Goal: Task Accomplishment & Management: Use online tool/utility

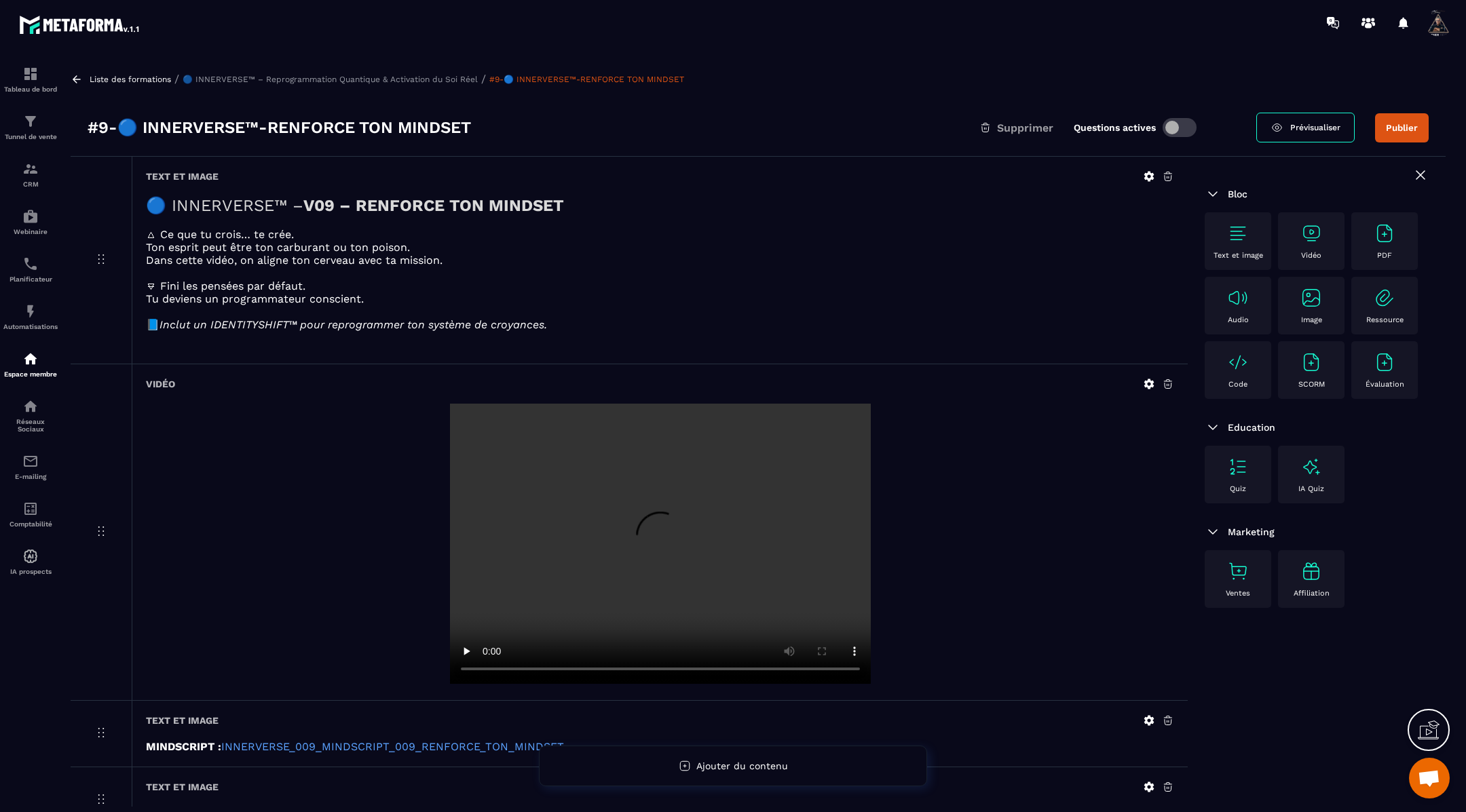
click at [74, 75] on icon at bounding box center [76, 79] width 12 height 12
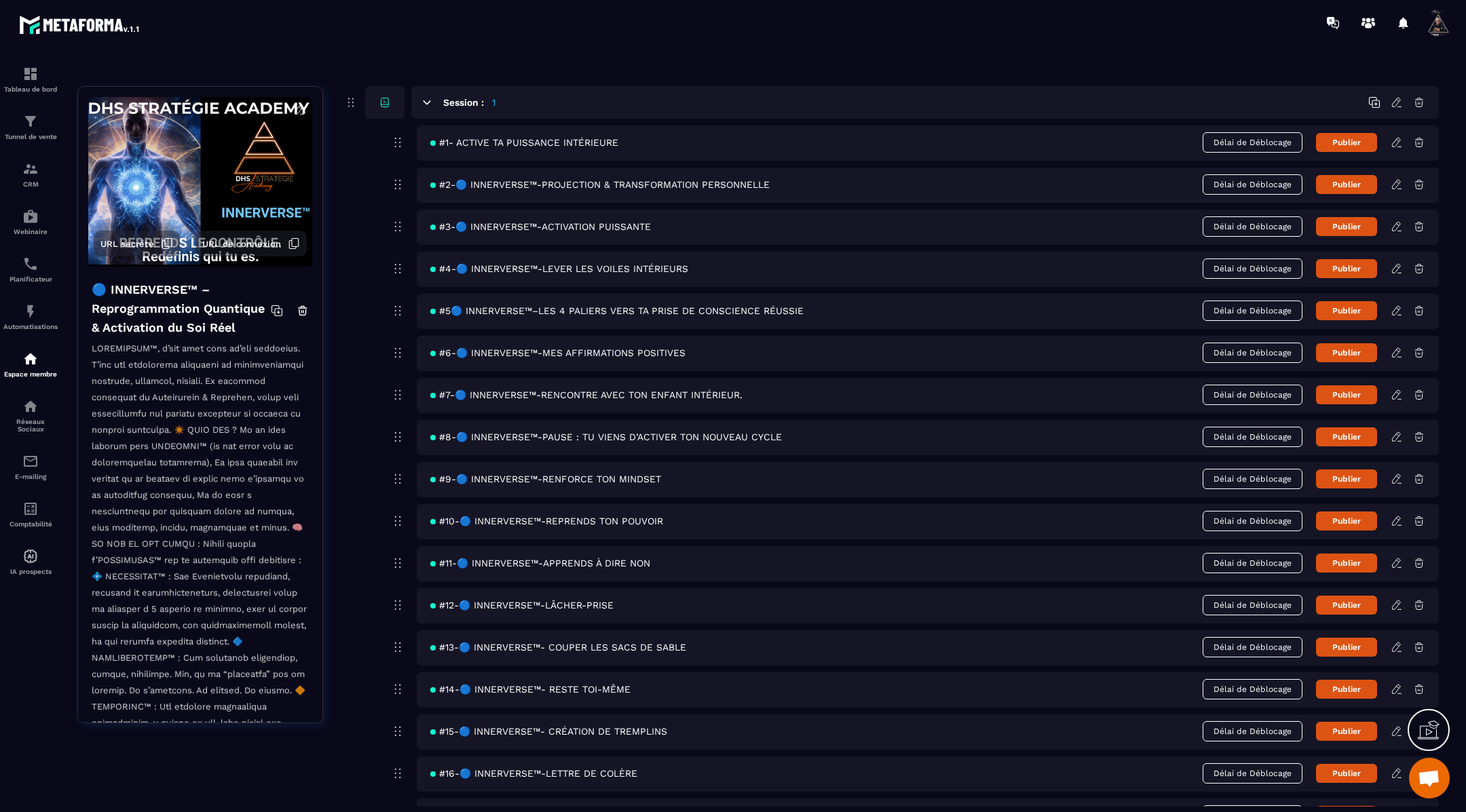
scroll to position [79, 0]
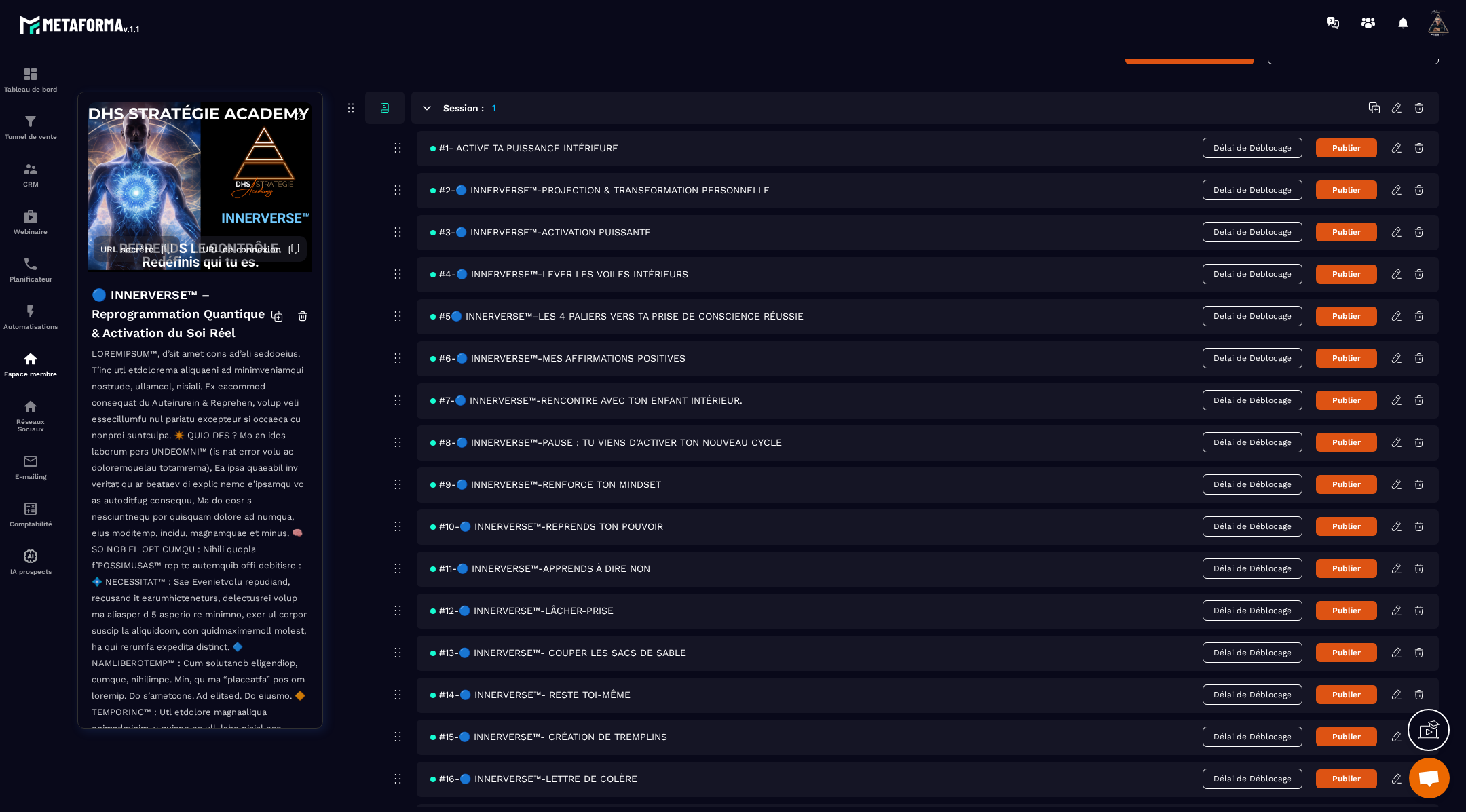
click at [1397, 401] on icon at bounding box center [1396, 400] width 12 height 12
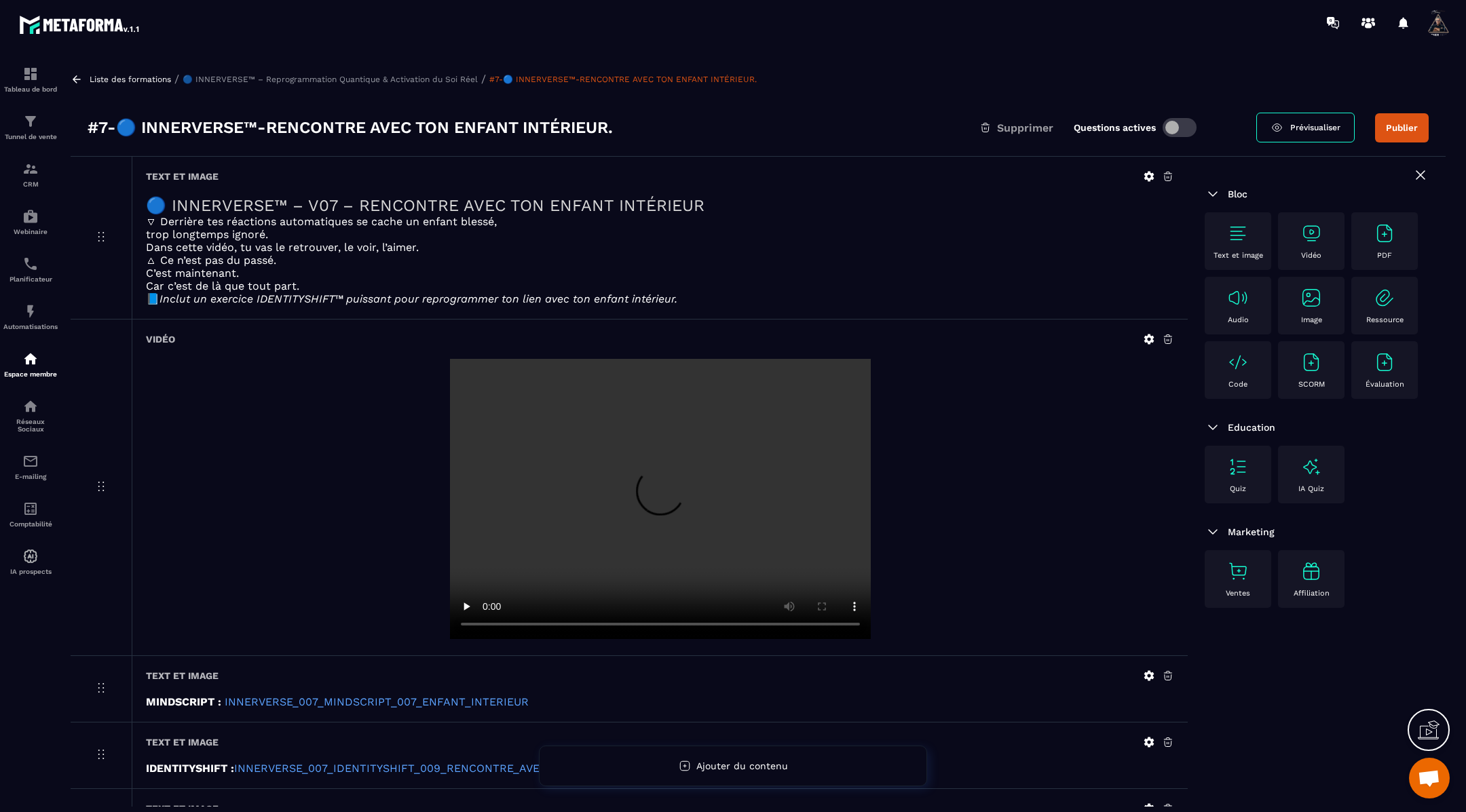
click at [1147, 342] on icon at bounding box center [1150, 340] width 10 height 10
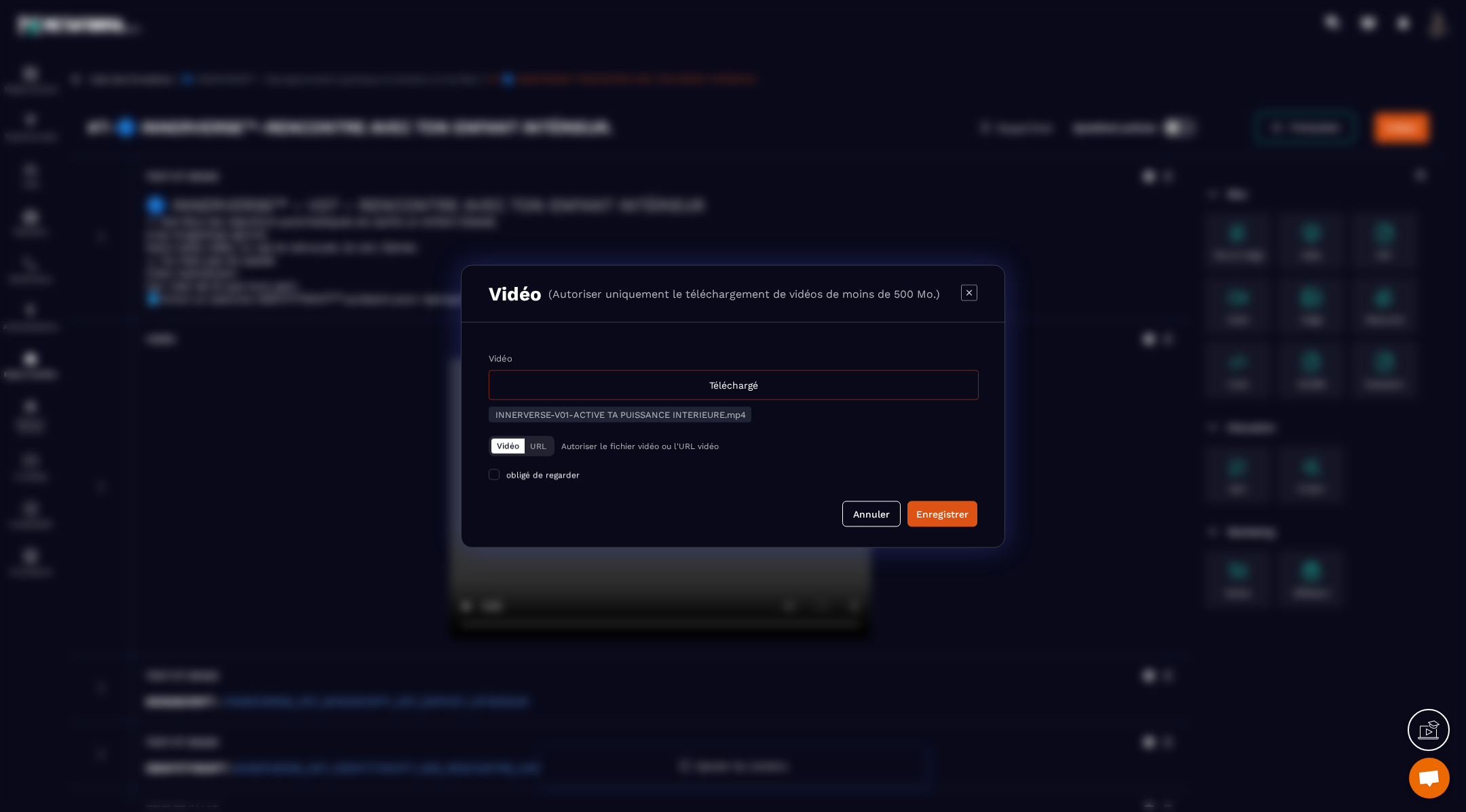
click at [692, 381] on div "Téléchargé" at bounding box center [733, 384] width 490 height 30
click at [0, 0] on input "Vidéo Téléchargé" at bounding box center [0, 0] width 0 height 0
click at [953, 512] on div "Enregistrer" at bounding box center [941, 513] width 52 height 14
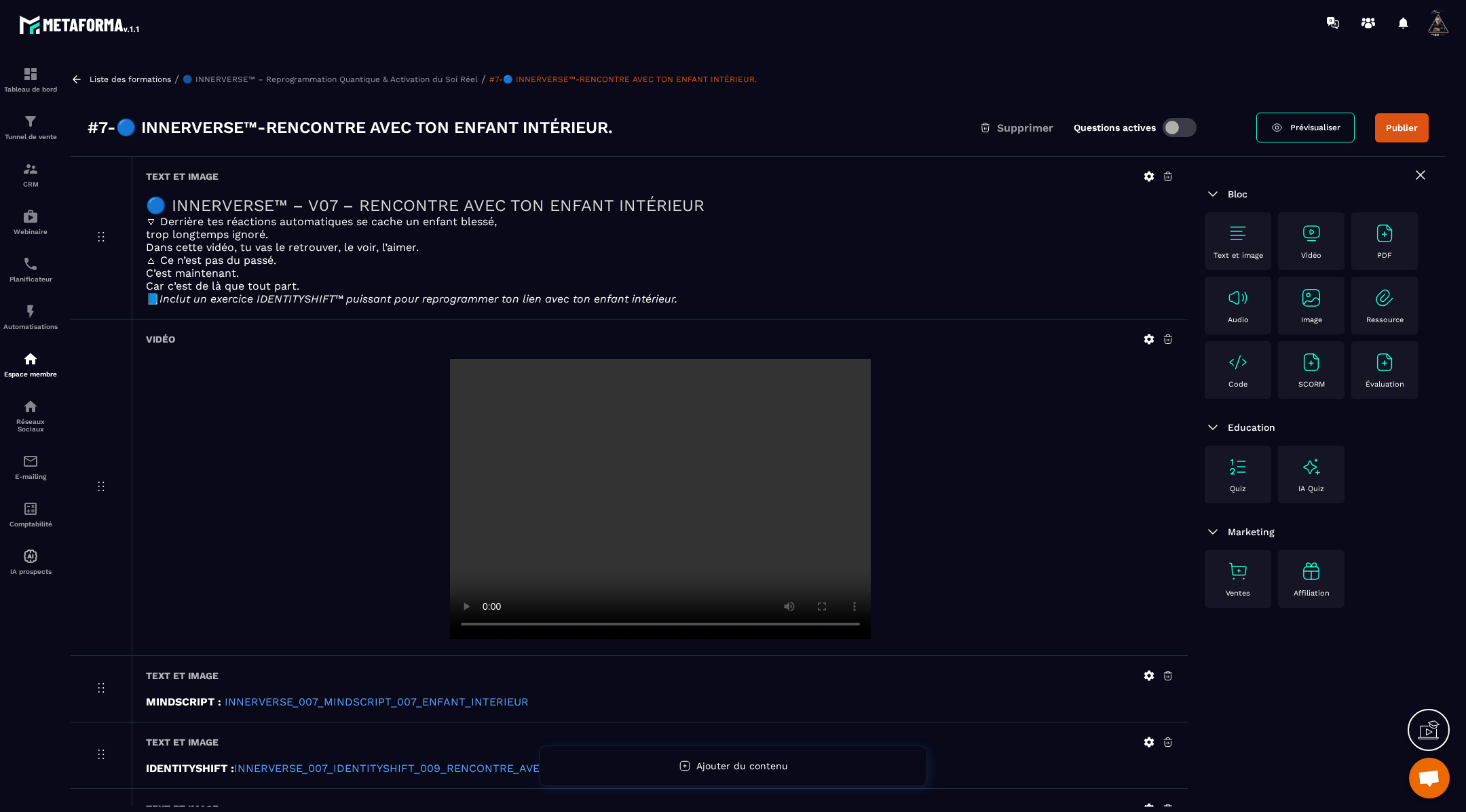
click at [1147, 340] on icon at bounding box center [1150, 340] width 10 height 10
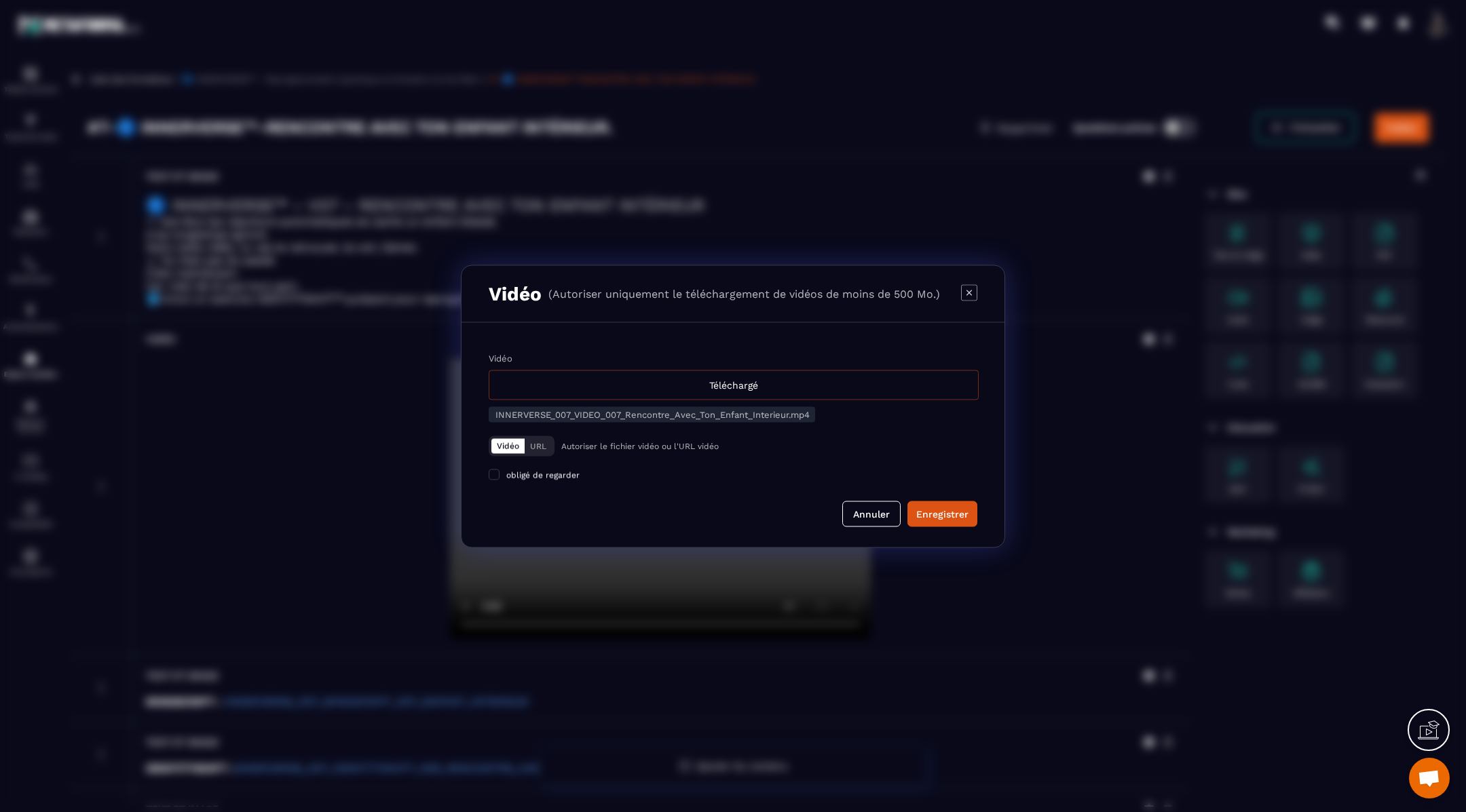
click at [717, 381] on div "Téléchargé" at bounding box center [733, 384] width 490 height 30
click at [0, 0] on input "Vidéo Téléchargé" at bounding box center [0, 0] width 0 height 0
click at [965, 515] on div "Enregistrer" at bounding box center [941, 513] width 52 height 14
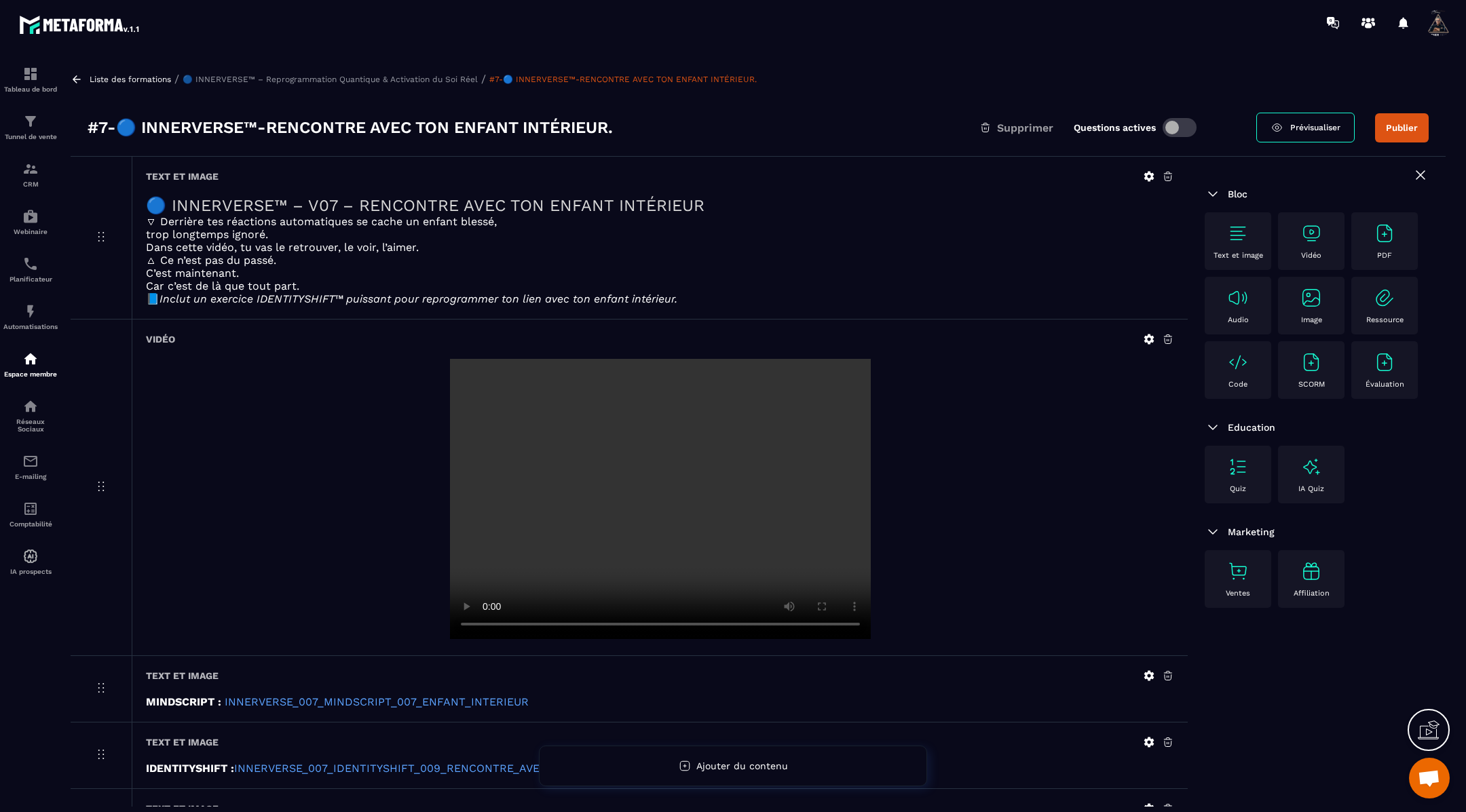
click at [1322, 124] on span "Prévisualiser" at bounding box center [1315, 127] width 51 height 10
click at [1402, 117] on button "Publier" at bounding box center [1402, 128] width 53 height 29
click at [79, 78] on icon at bounding box center [76, 79] width 8 height 7
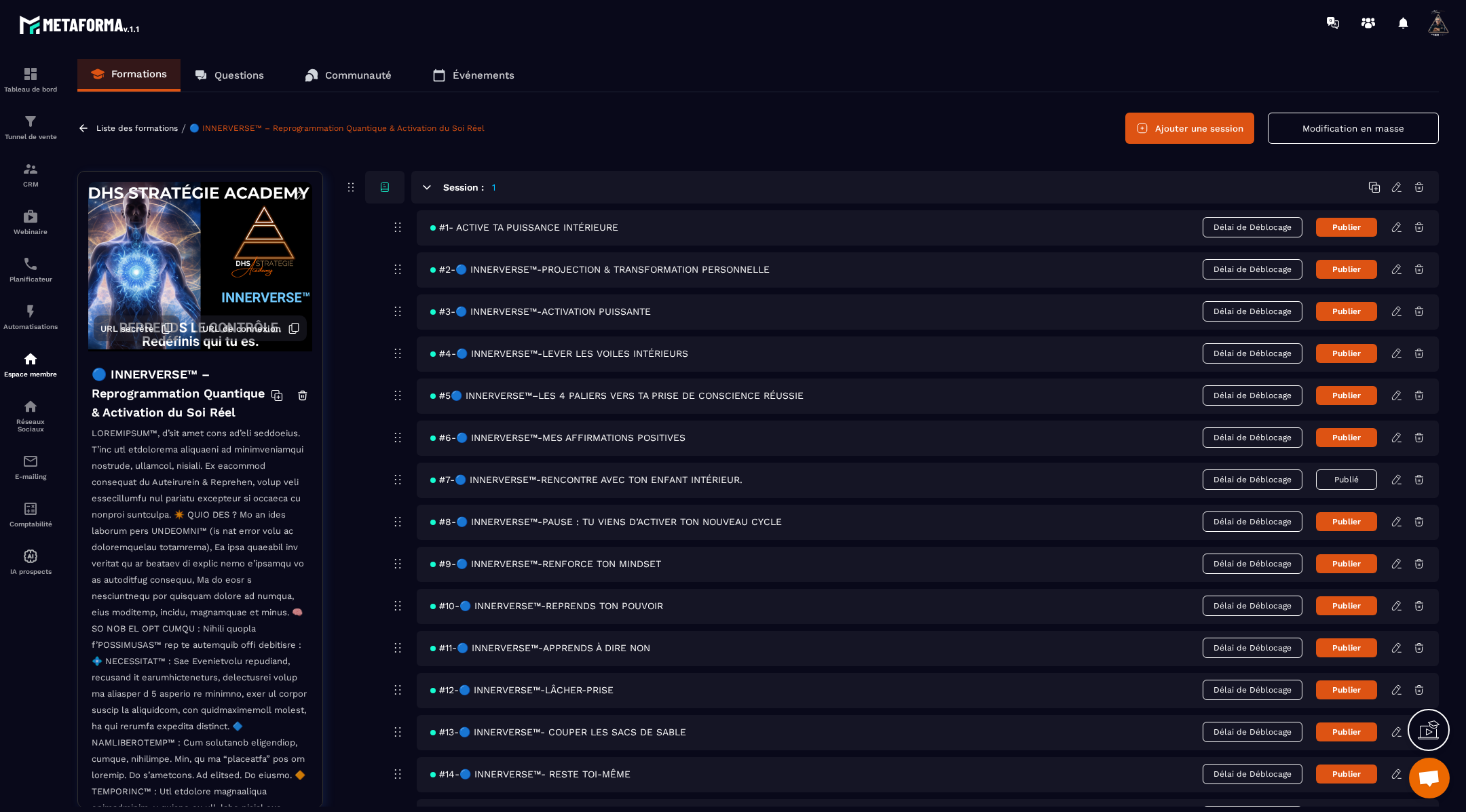
click at [1332, 234] on button "Publier" at bounding box center [1346, 227] width 61 height 19
click at [1339, 275] on button "Publier" at bounding box center [1346, 269] width 61 height 19
click at [1339, 308] on button "Publier" at bounding box center [1346, 311] width 61 height 19
click at [1346, 354] on button "Publier" at bounding box center [1346, 354] width 61 height 19
click at [1345, 392] on button "Publier" at bounding box center [1346, 395] width 61 height 19
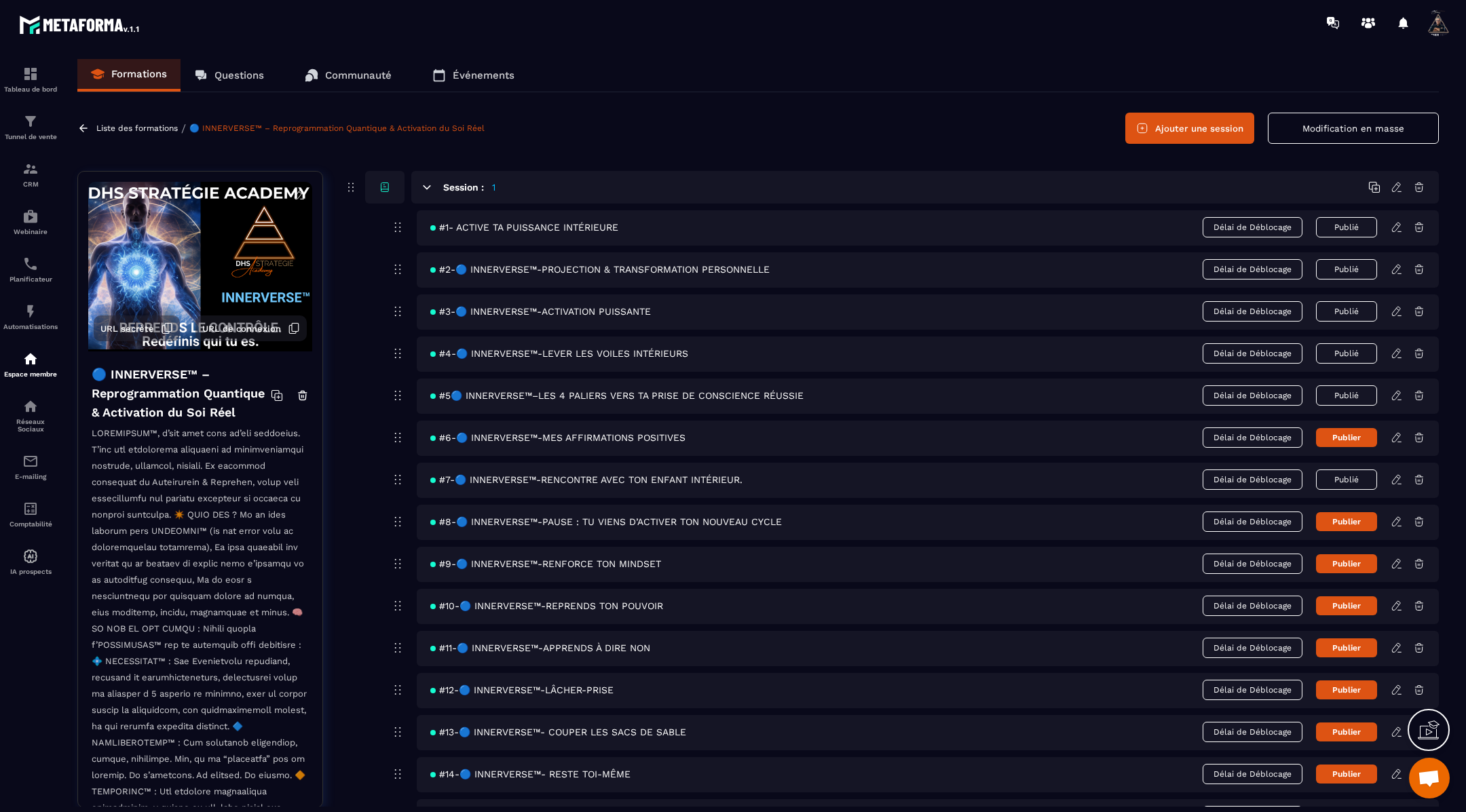
click at [1344, 439] on button "Publier" at bounding box center [1346, 437] width 61 height 19
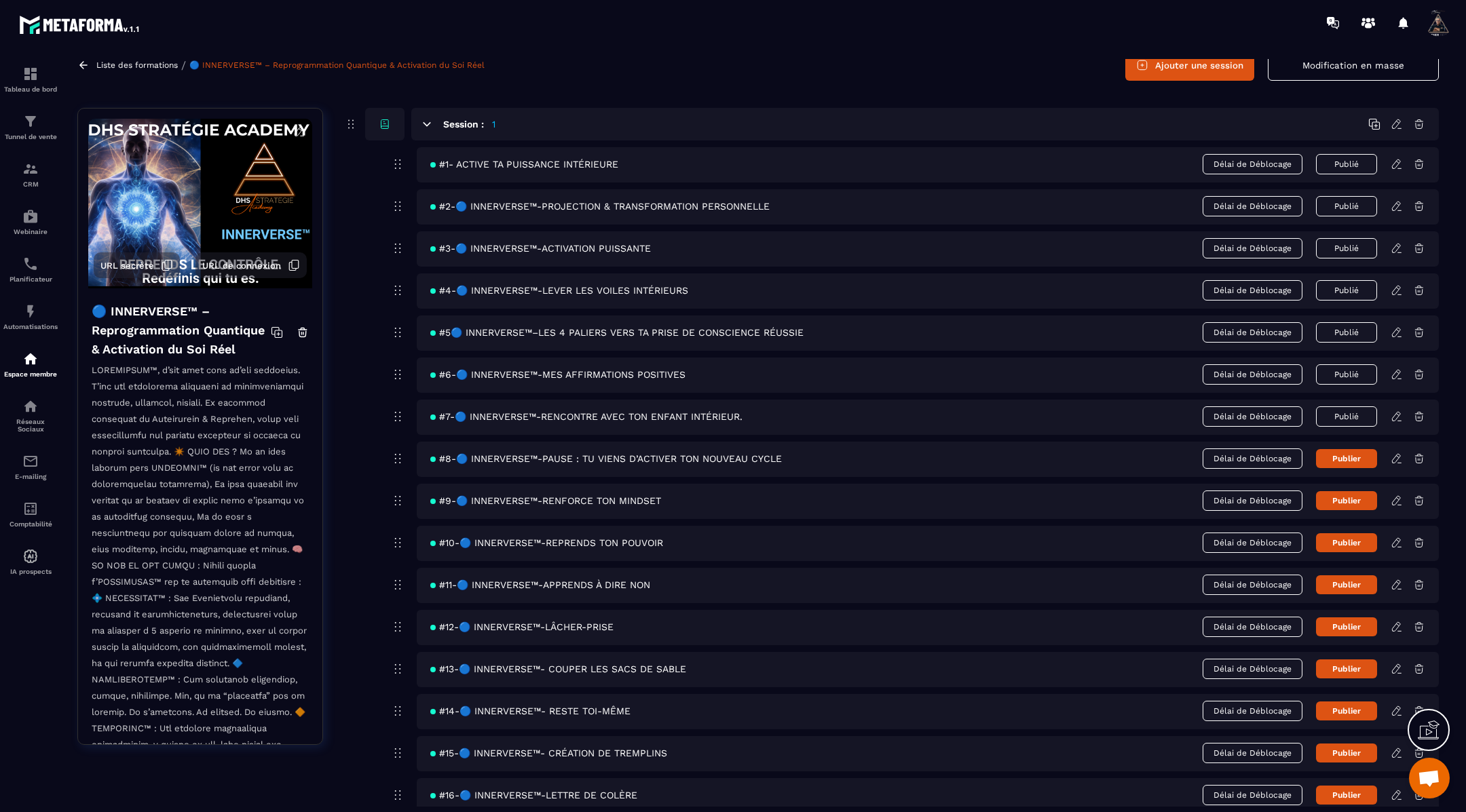
scroll to position [65, 0]
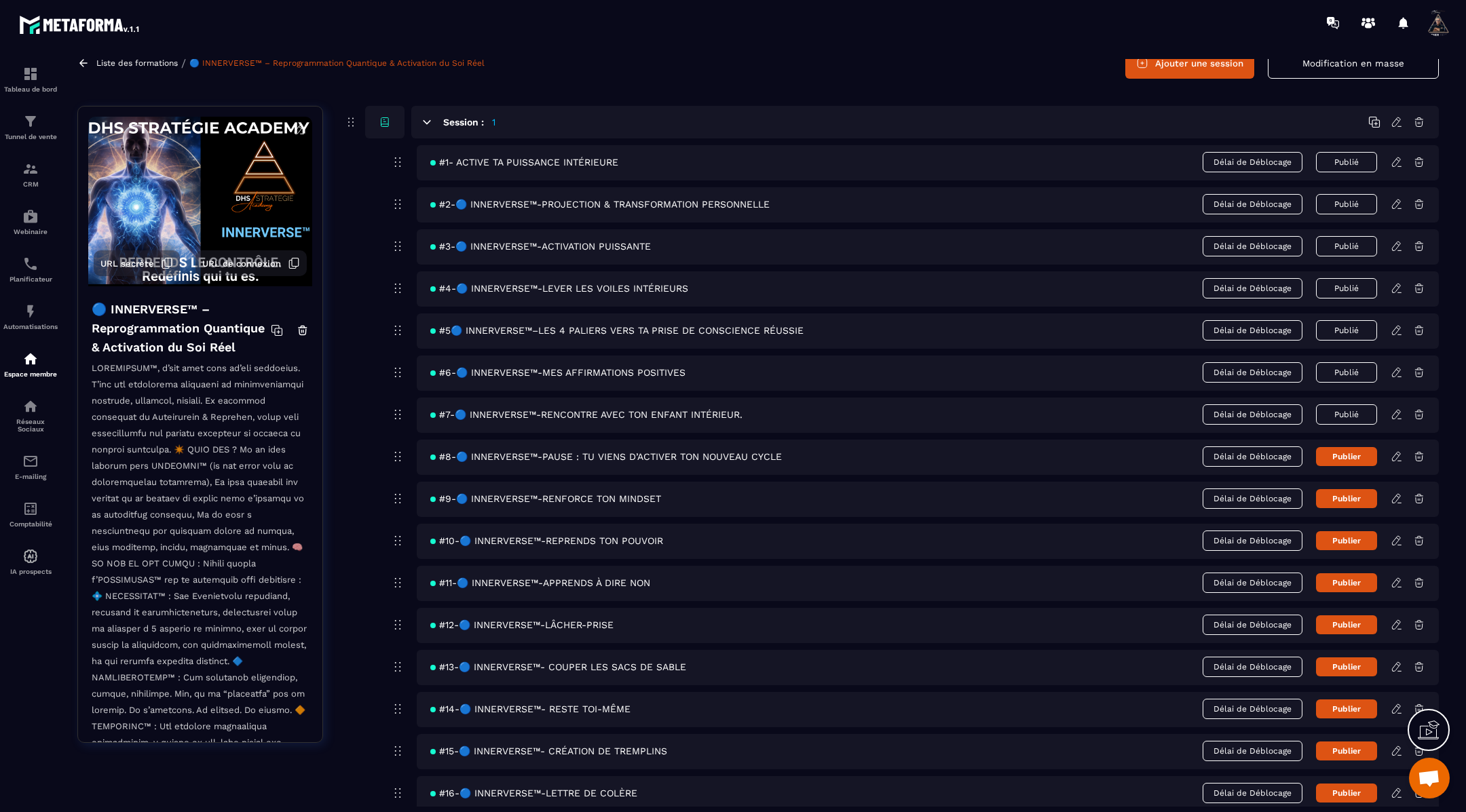
click at [1395, 207] on icon at bounding box center [1396, 204] width 12 height 12
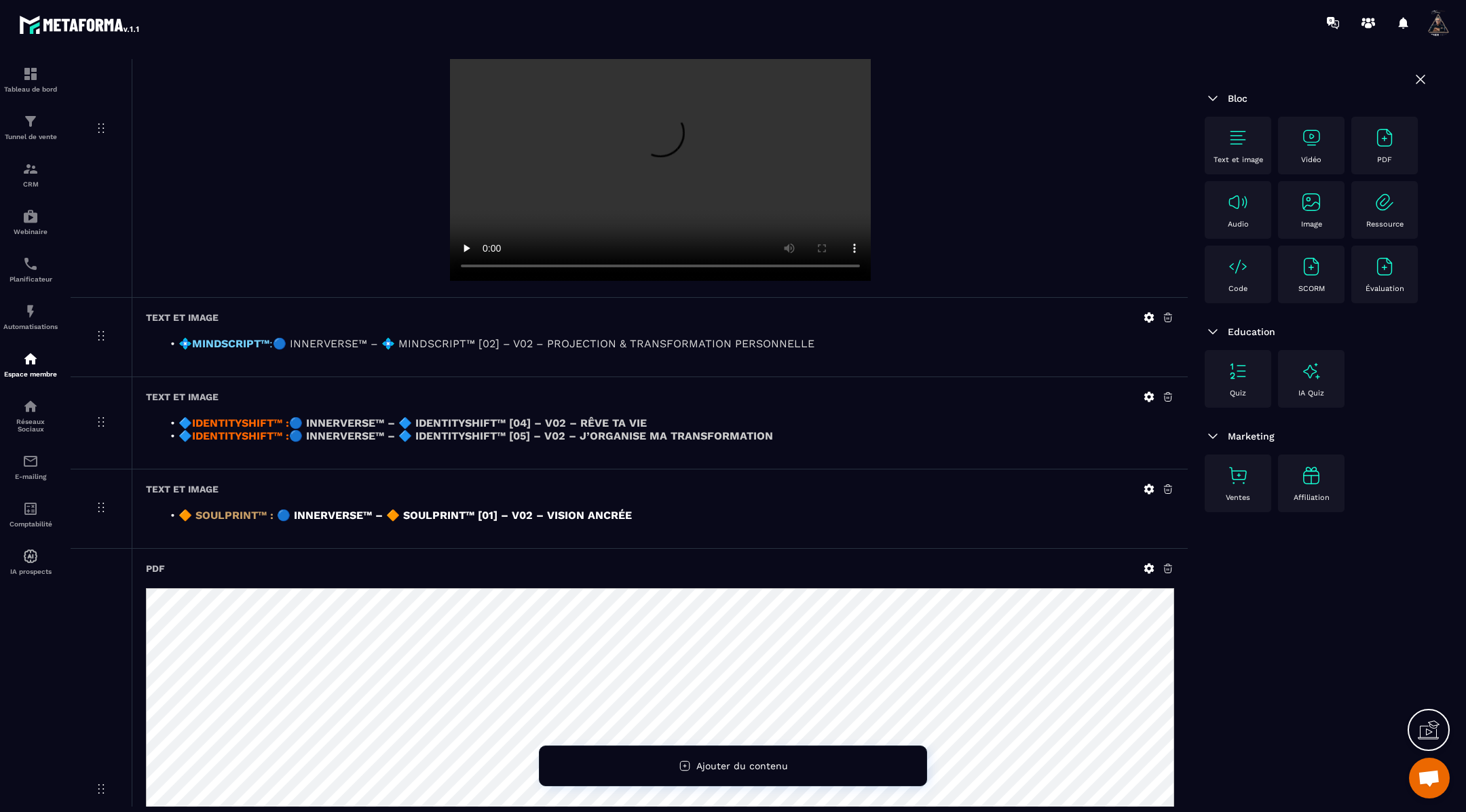
scroll to position [431, 0]
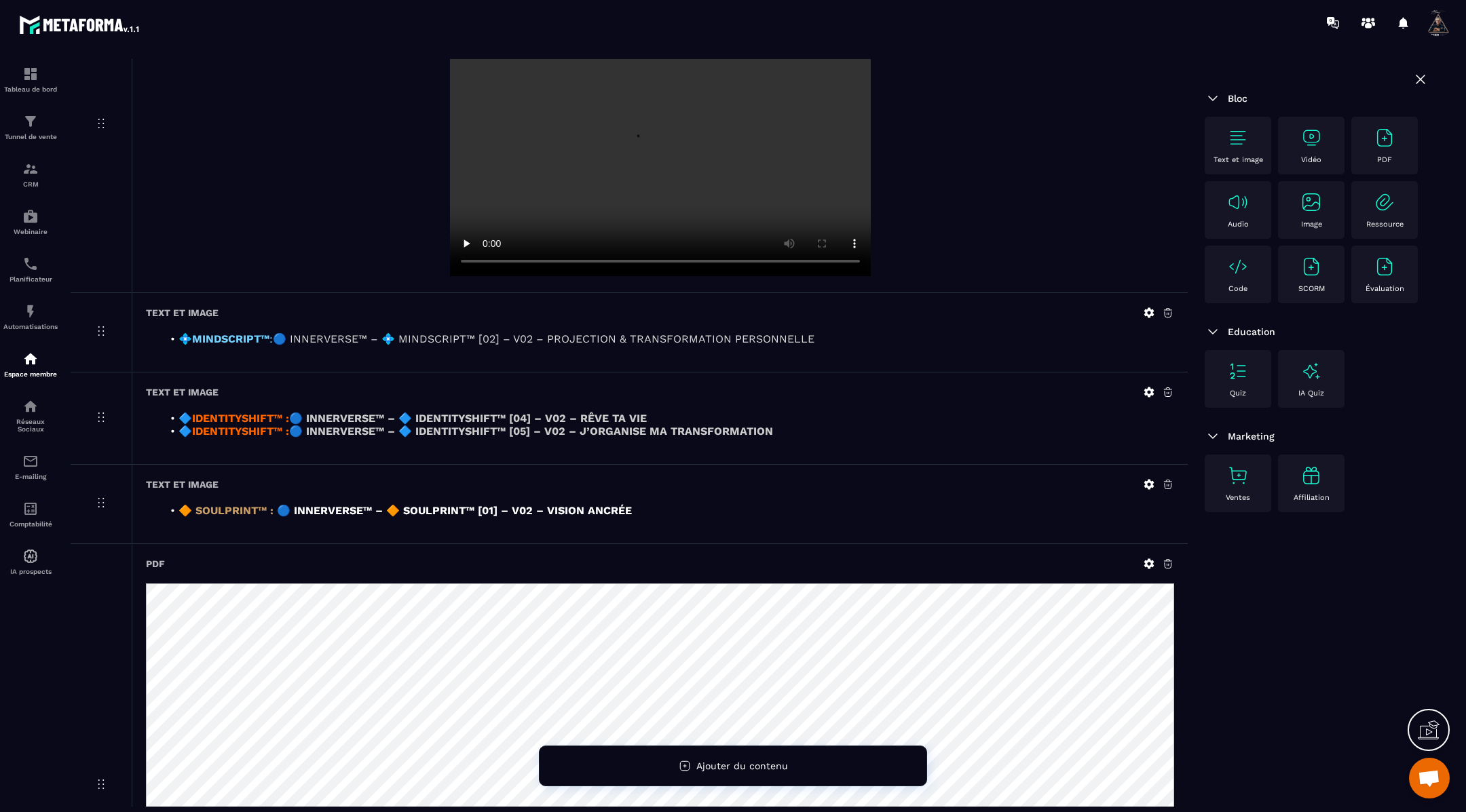
click at [336, 418] on strong "🔵 INNERVERSE™ – 🔷 IDENTITYSHIFT™ [04] – V02 – RÊVE TA VIE" at bounding box center [468, 418] width 358 height 13
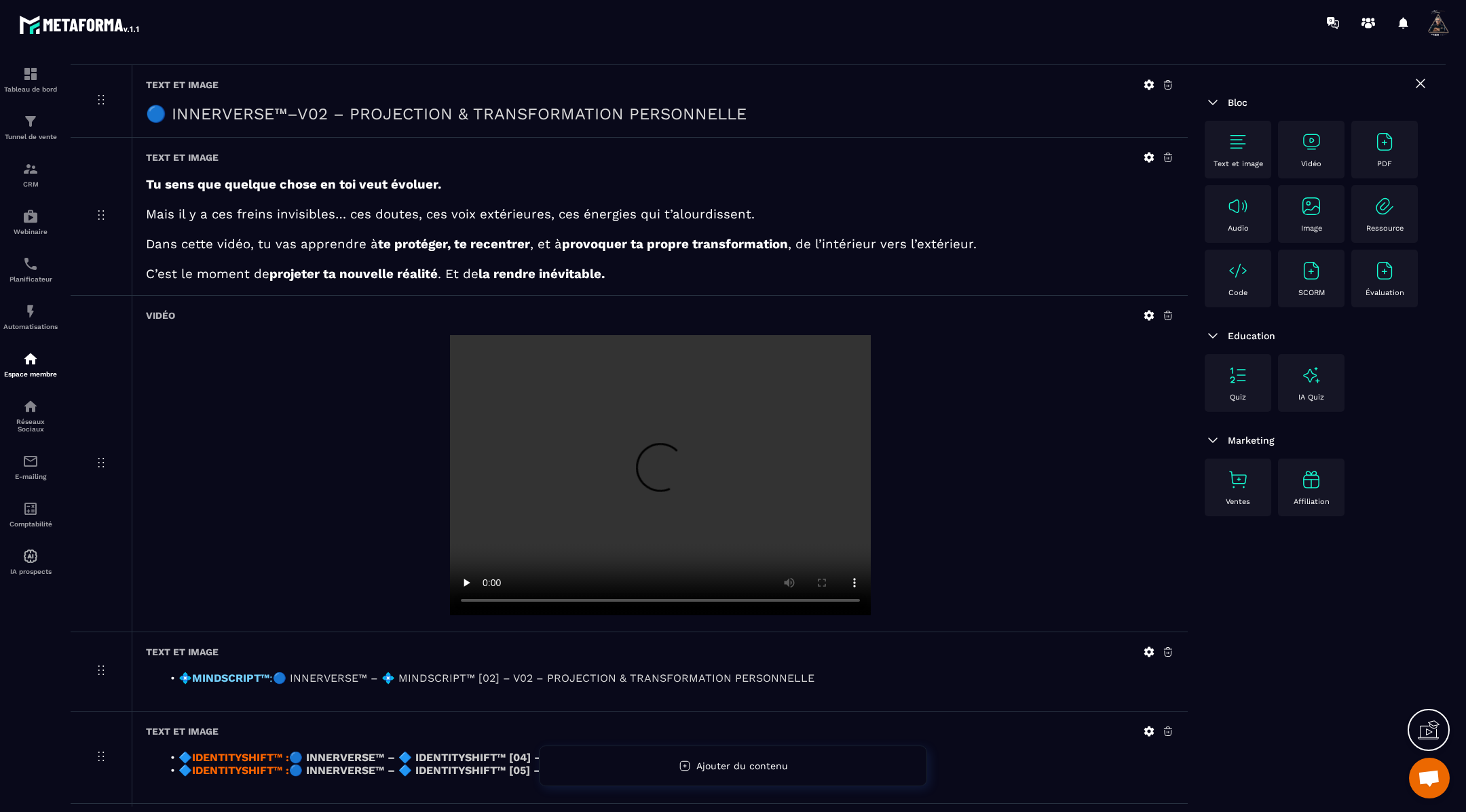
scroll to position [0, 0]
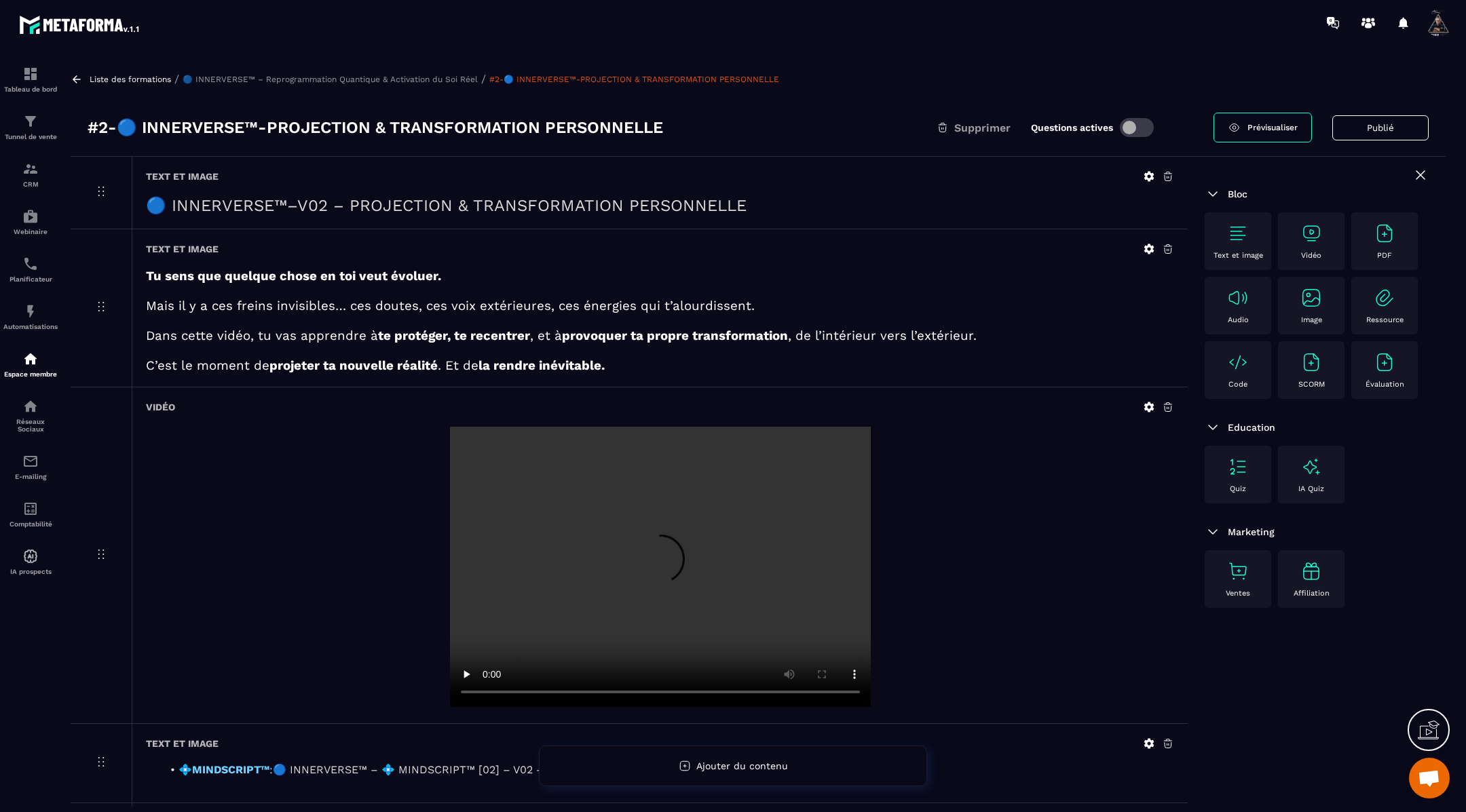
click at [75, 78] on icon at bounding box center [76, 79] width 8 height 7
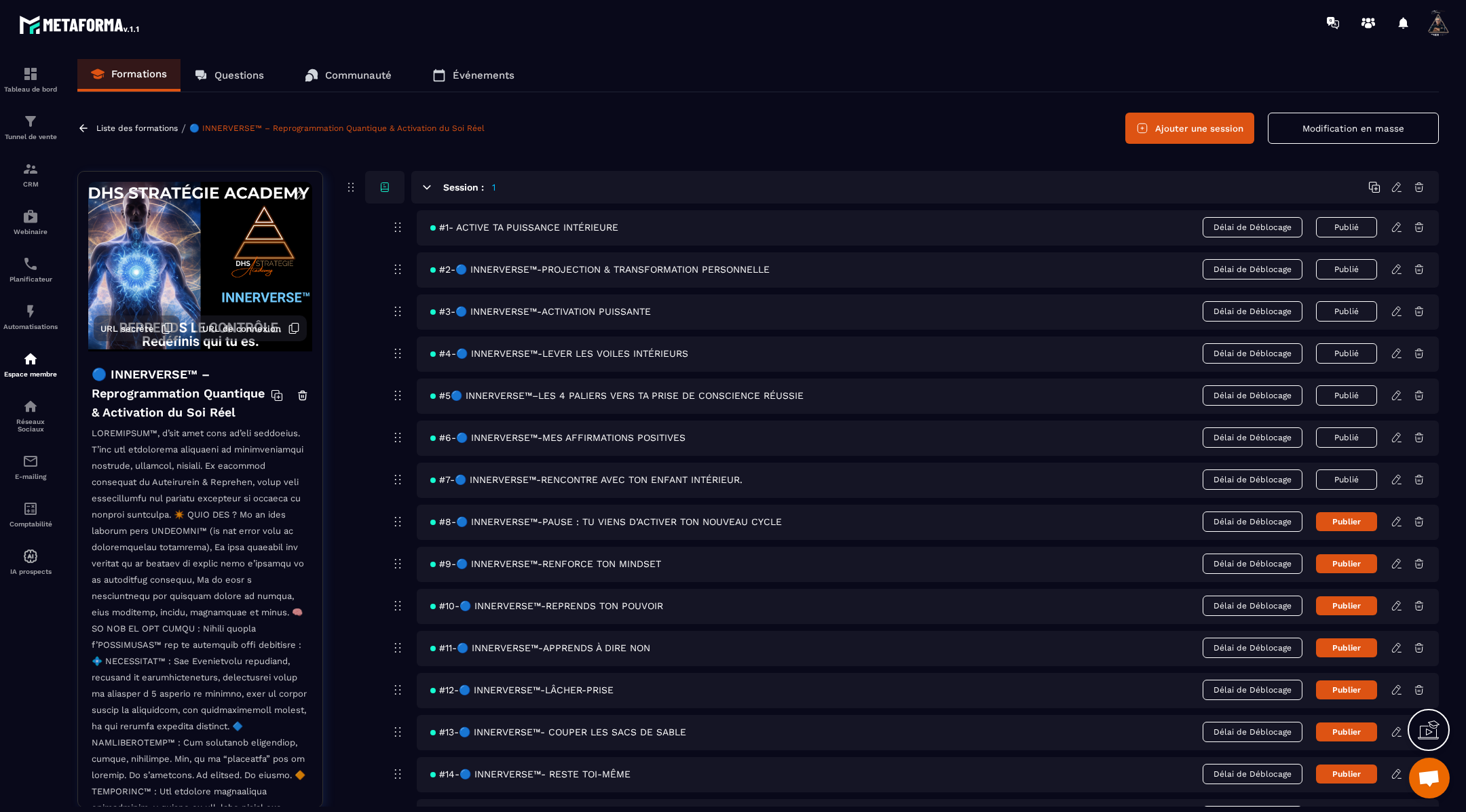
click at [1399, 228] on icon at bounding box center [1396, 227] width 12 height 12
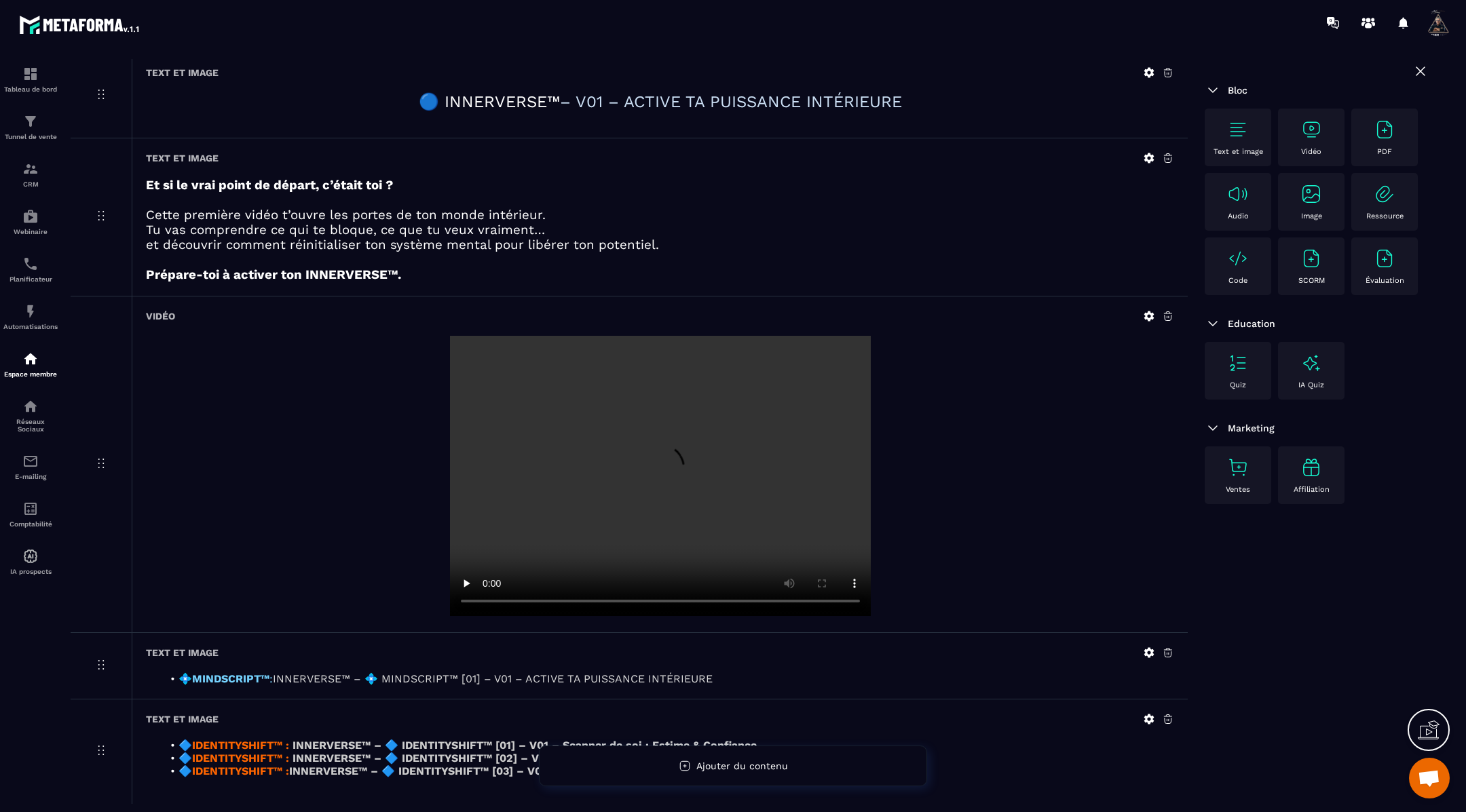
scroll to position [127, 0]
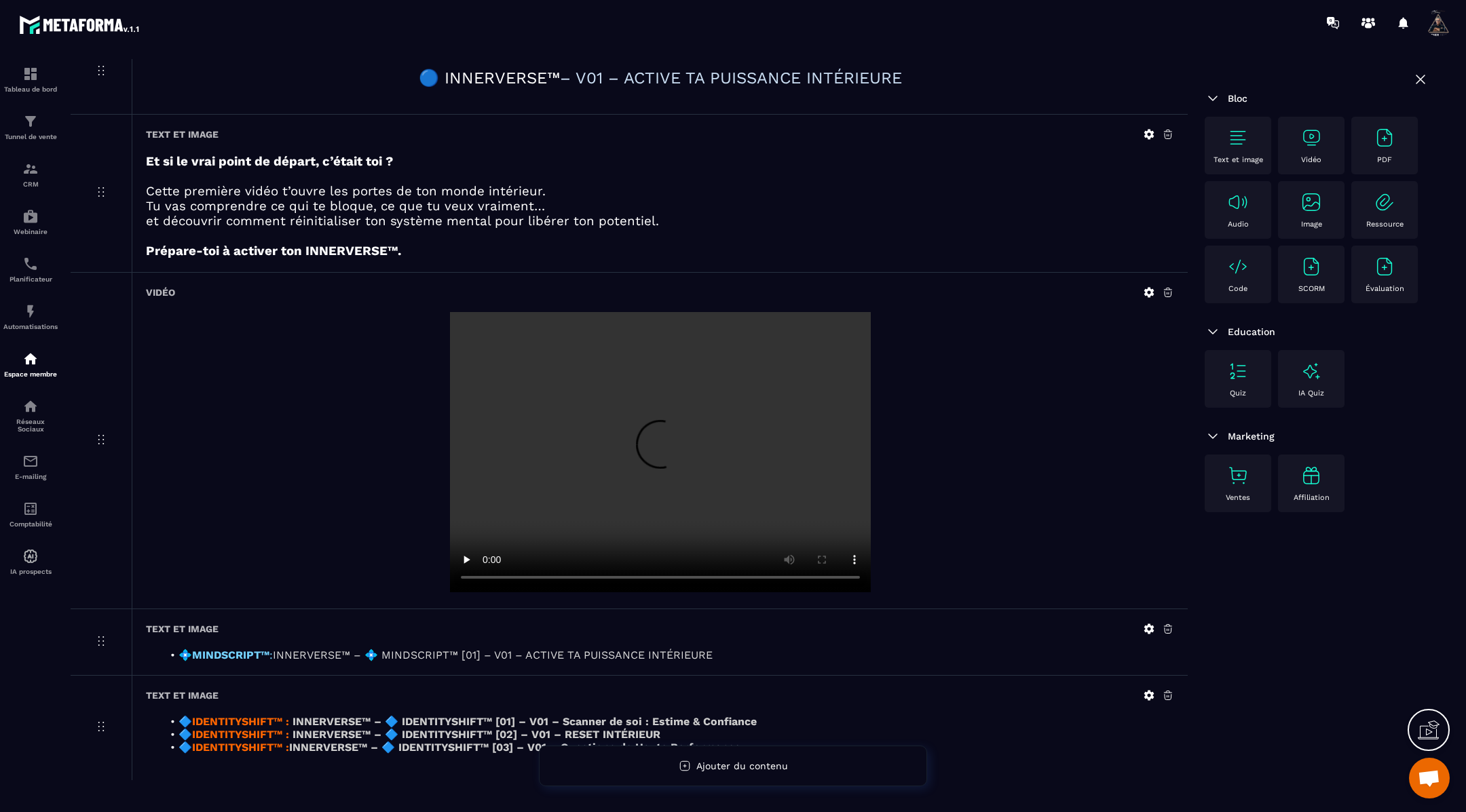
click at [1146, 133] on icon at bounding box center [1150, 135] width 10 height 10
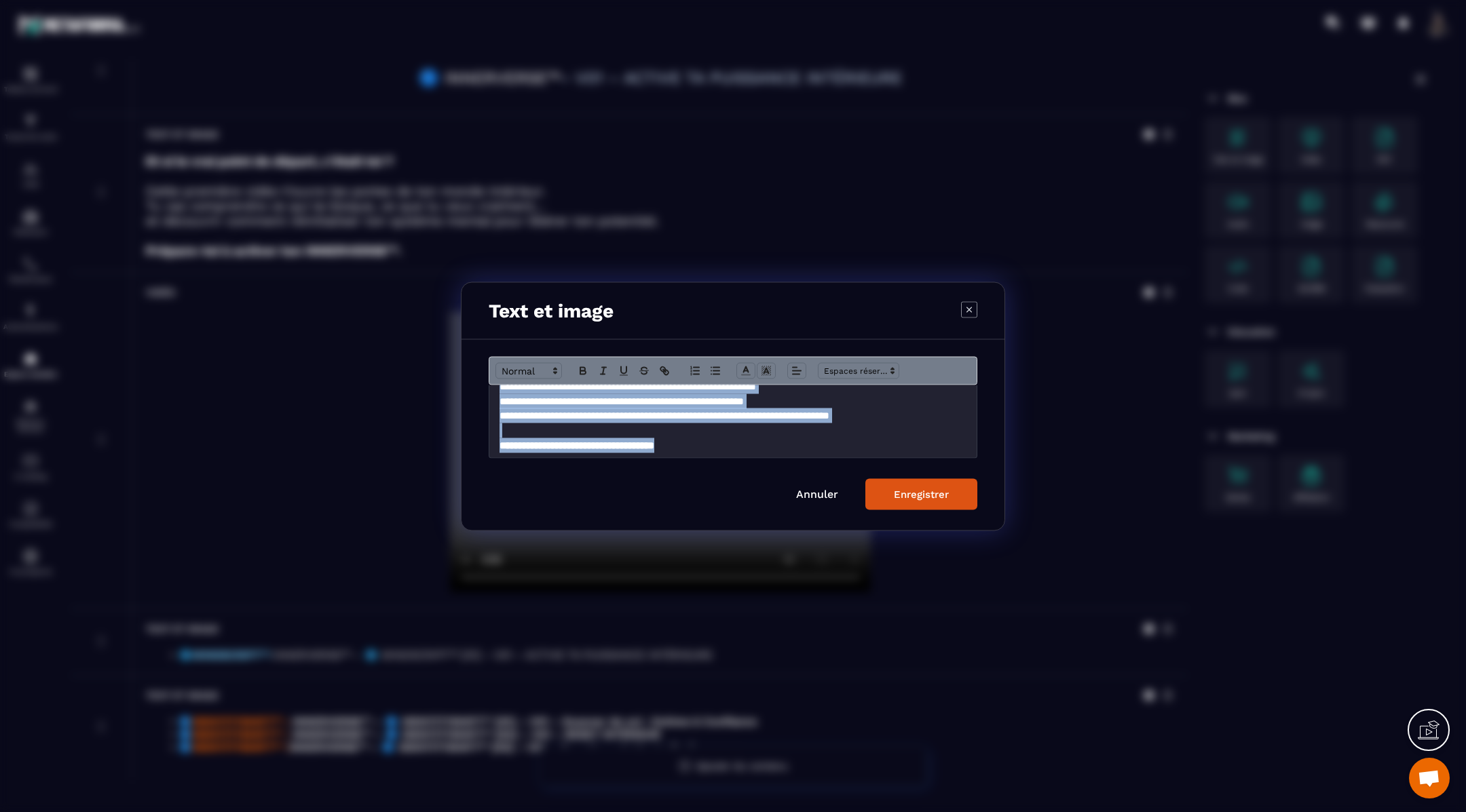
scroll to position [45, 0]
drag, startPoint x: 494, startPoint y: 395, endPoint x: 631, endPoint y: 487, distance: 165.0
click at [631, 487] on form "**********" at bounding box center [733, 432] width 489 height 153
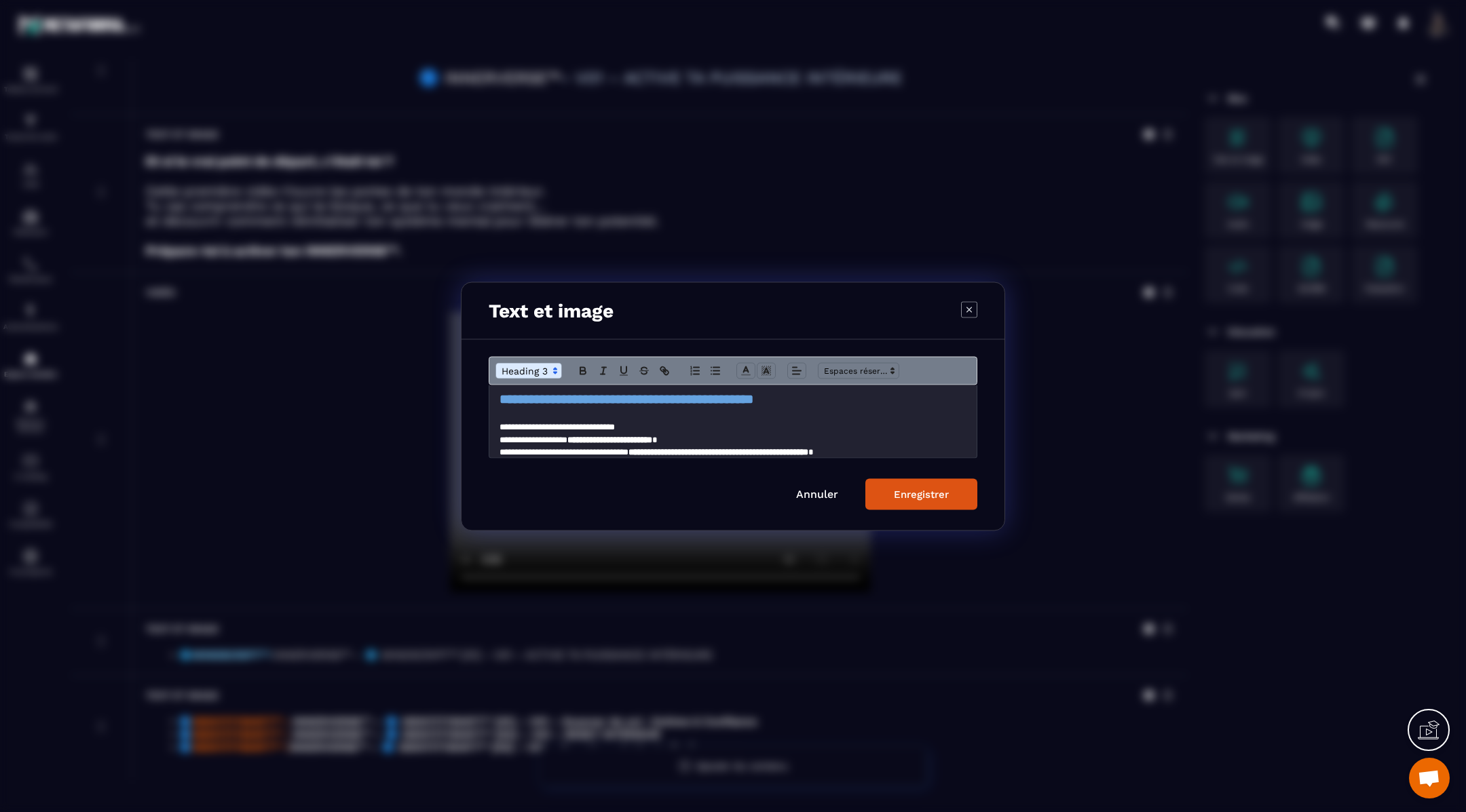
scroll to position [0, 0]
click at [904, 491] on div "Enregistrer" at bounding box center [921, 493] width 55 height 12
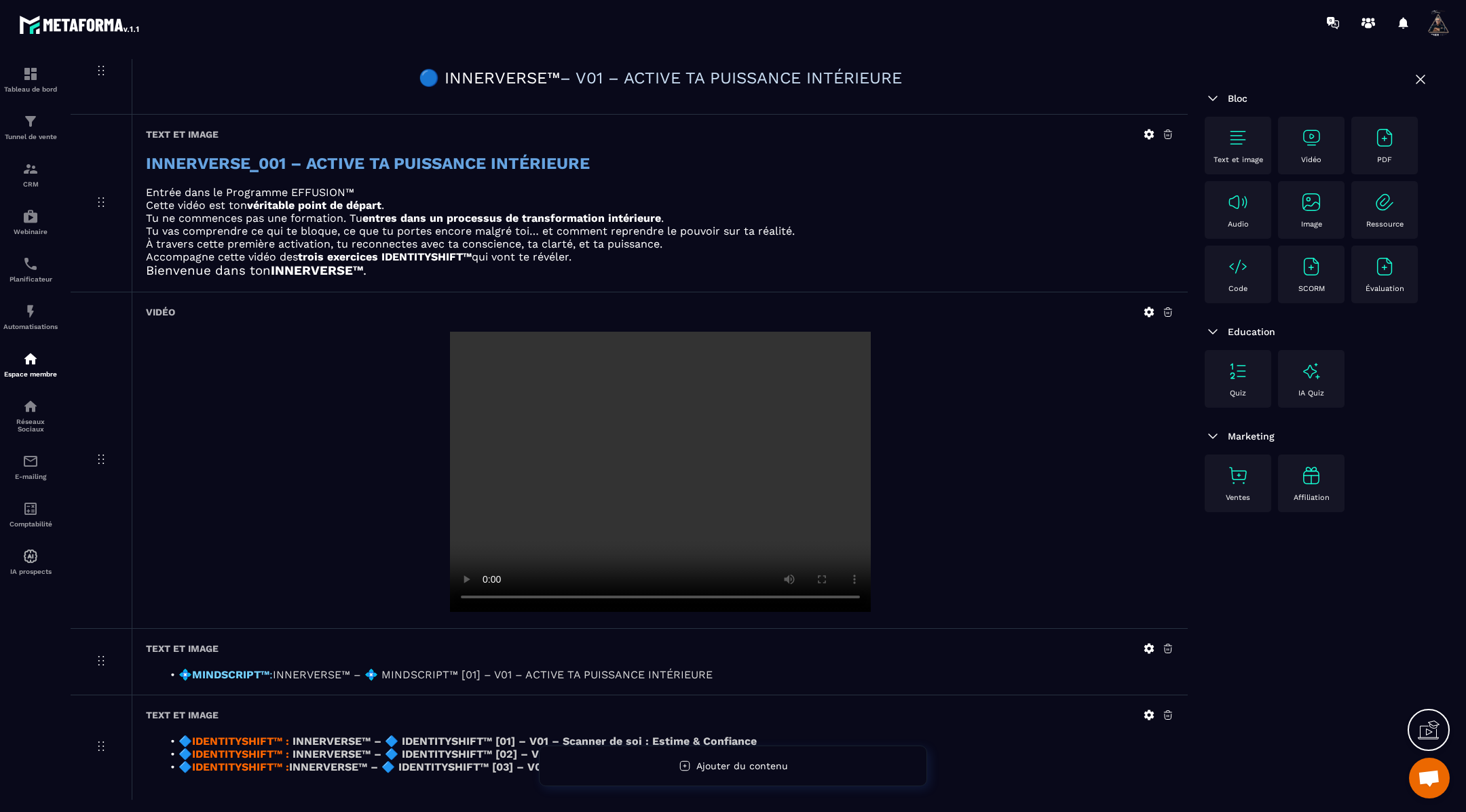
click at [751, 441] on video at bounding box center [660, 472] width 421 height 280
click at [1150, 312] on icon at bounding box center [1150, 313] width 10 height 10
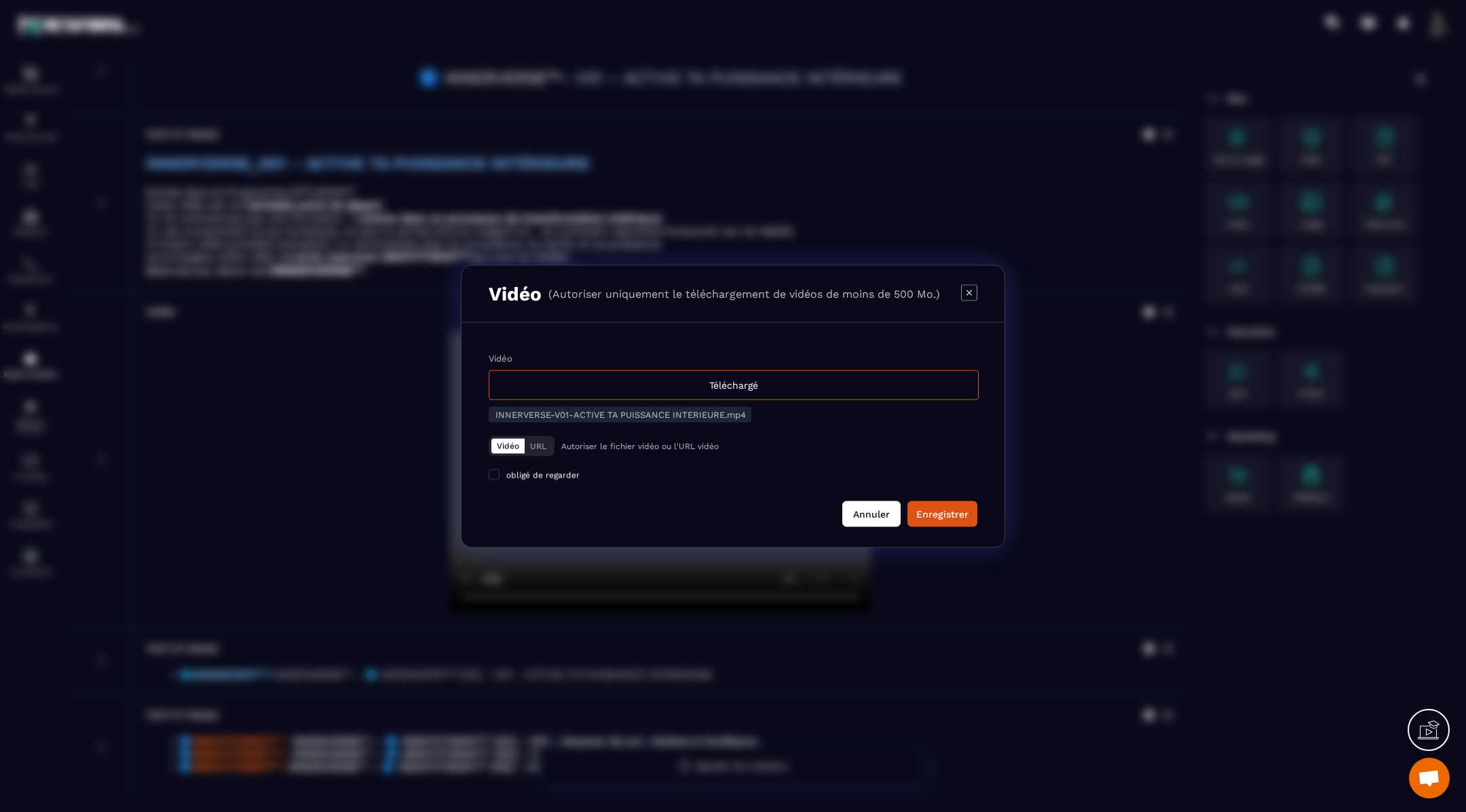
click at [885, 510] on button "Annuler" at bounding box center [872, 513] width 59 height 26
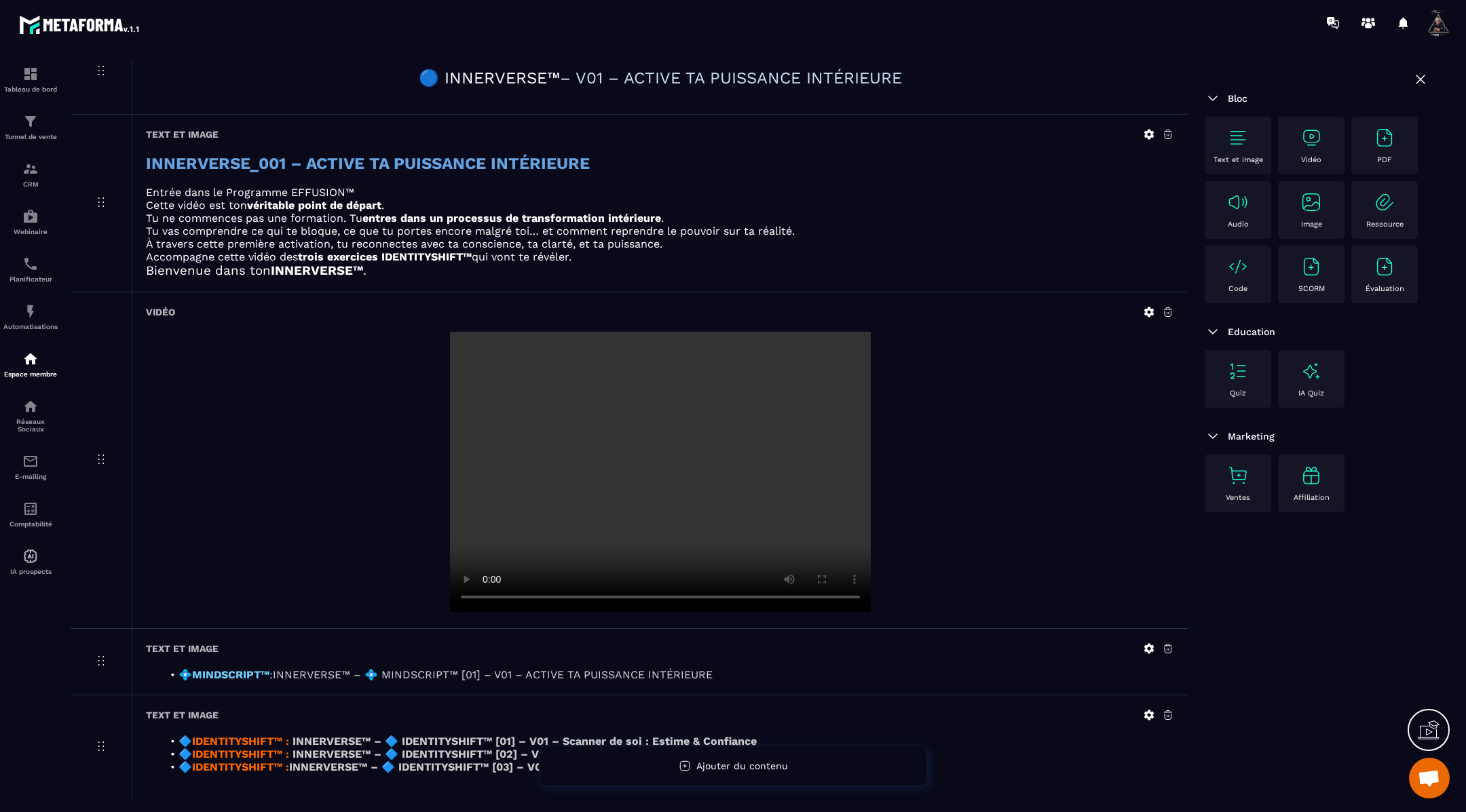
click at [1150, 645] on icon at bounding box center [1150, 649] width 10 height 10
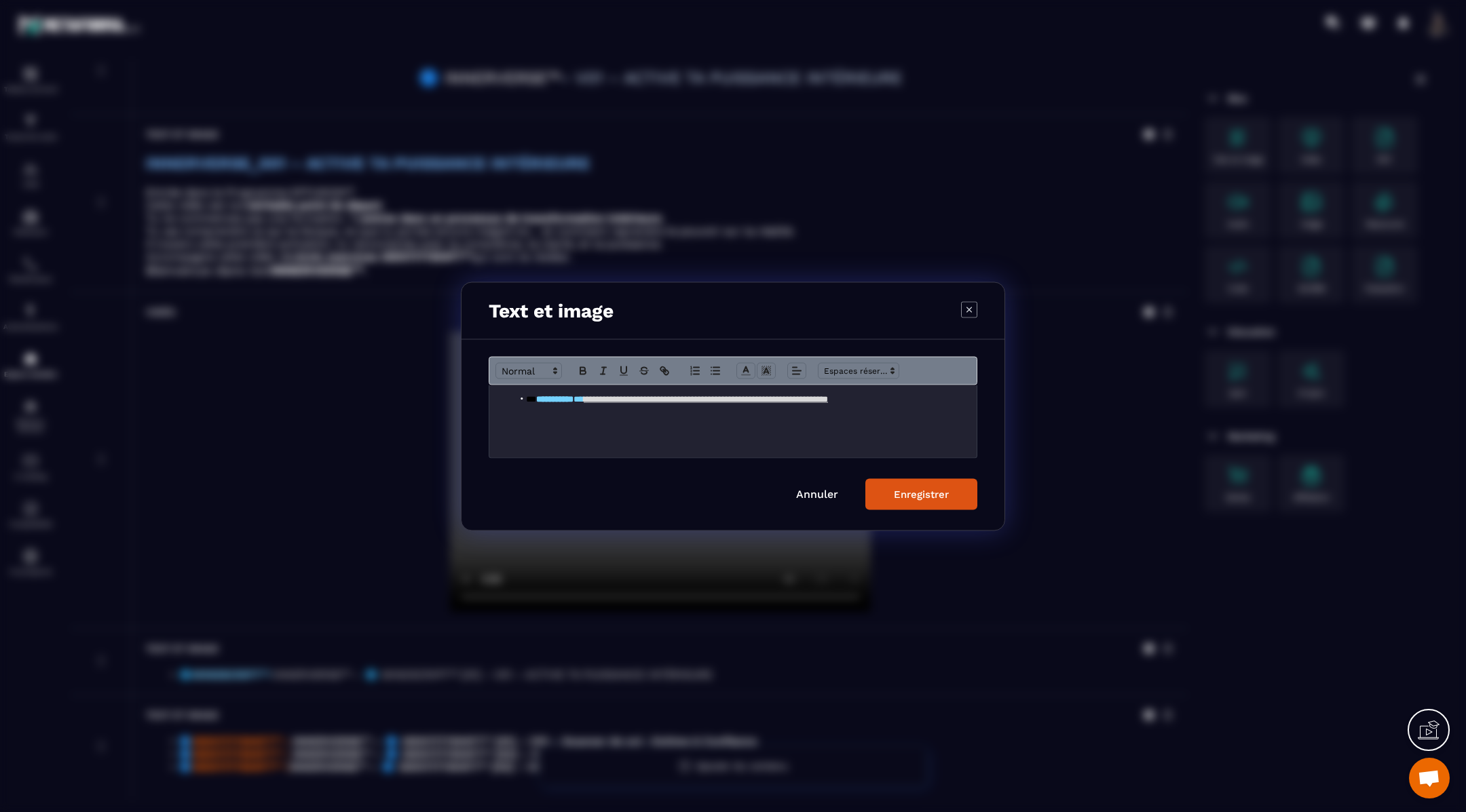
click at [826, 402] on link "**********" at bounding box center [706, 398] width 244 height 9
click at [907, 497] on div "Enregistrer" at bounding box center [921, 493] width 55 height 12
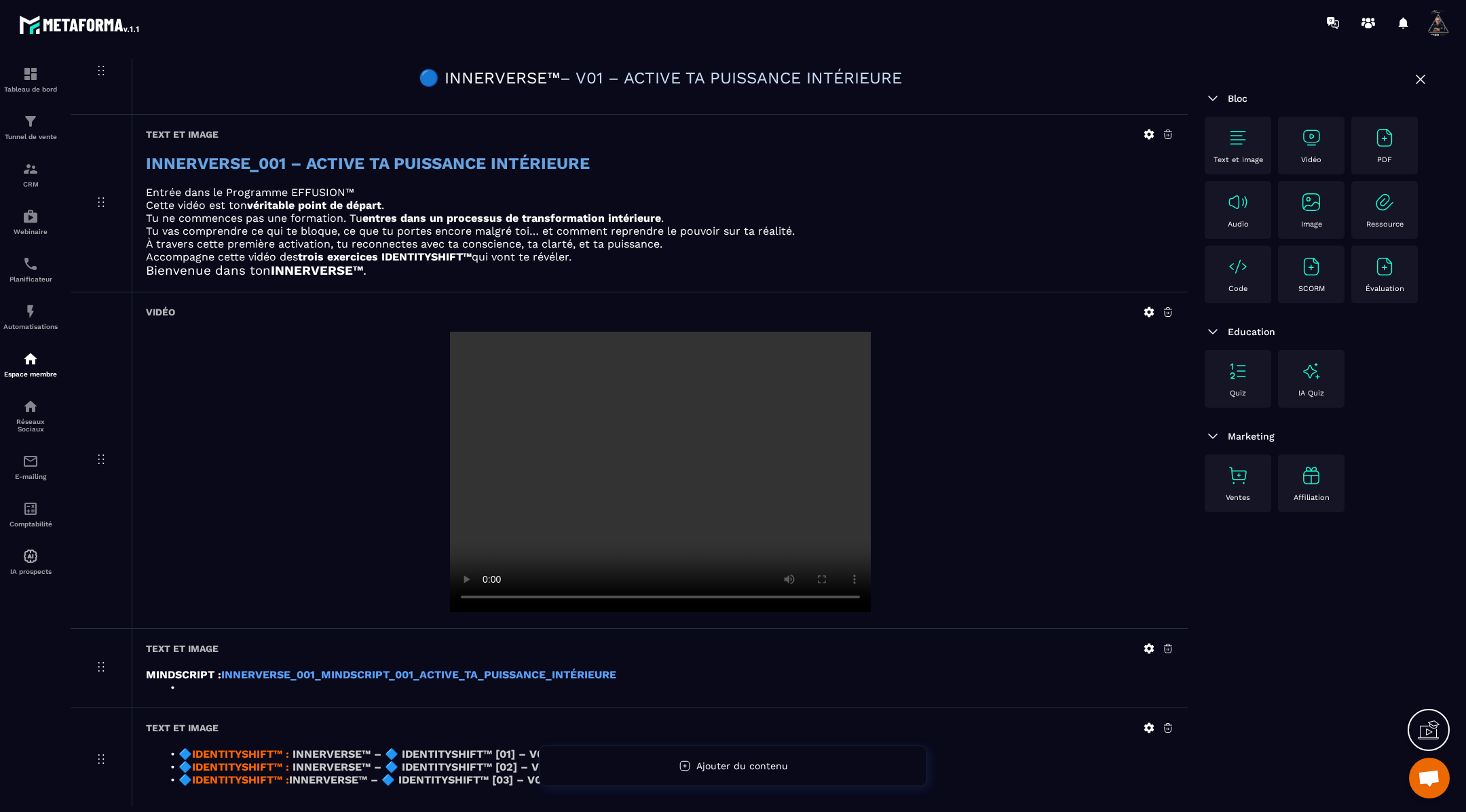
scroll to position [204, 0]
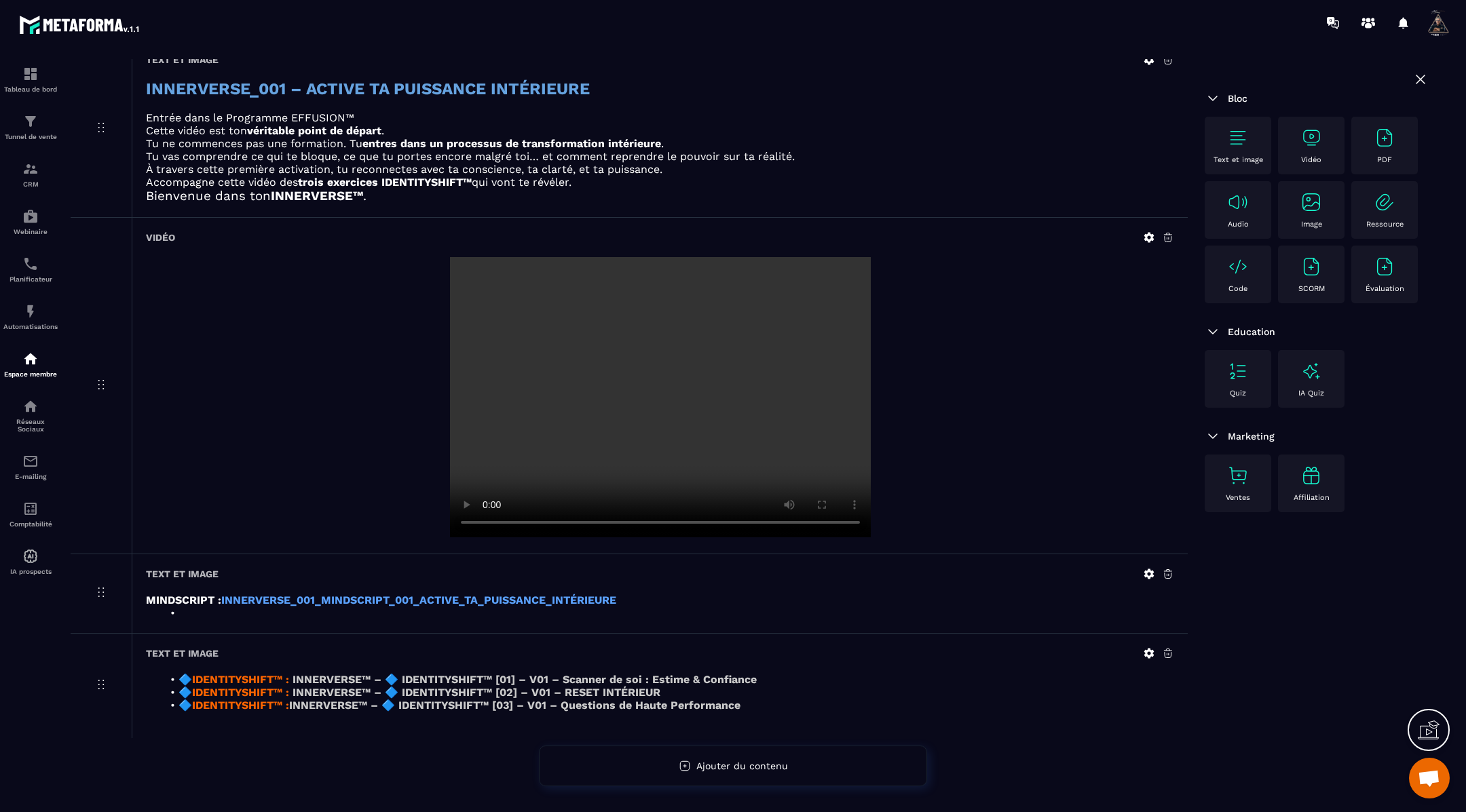
click at [1152, 653] on icon at bounding box center [1149, 653] width 12 height 12
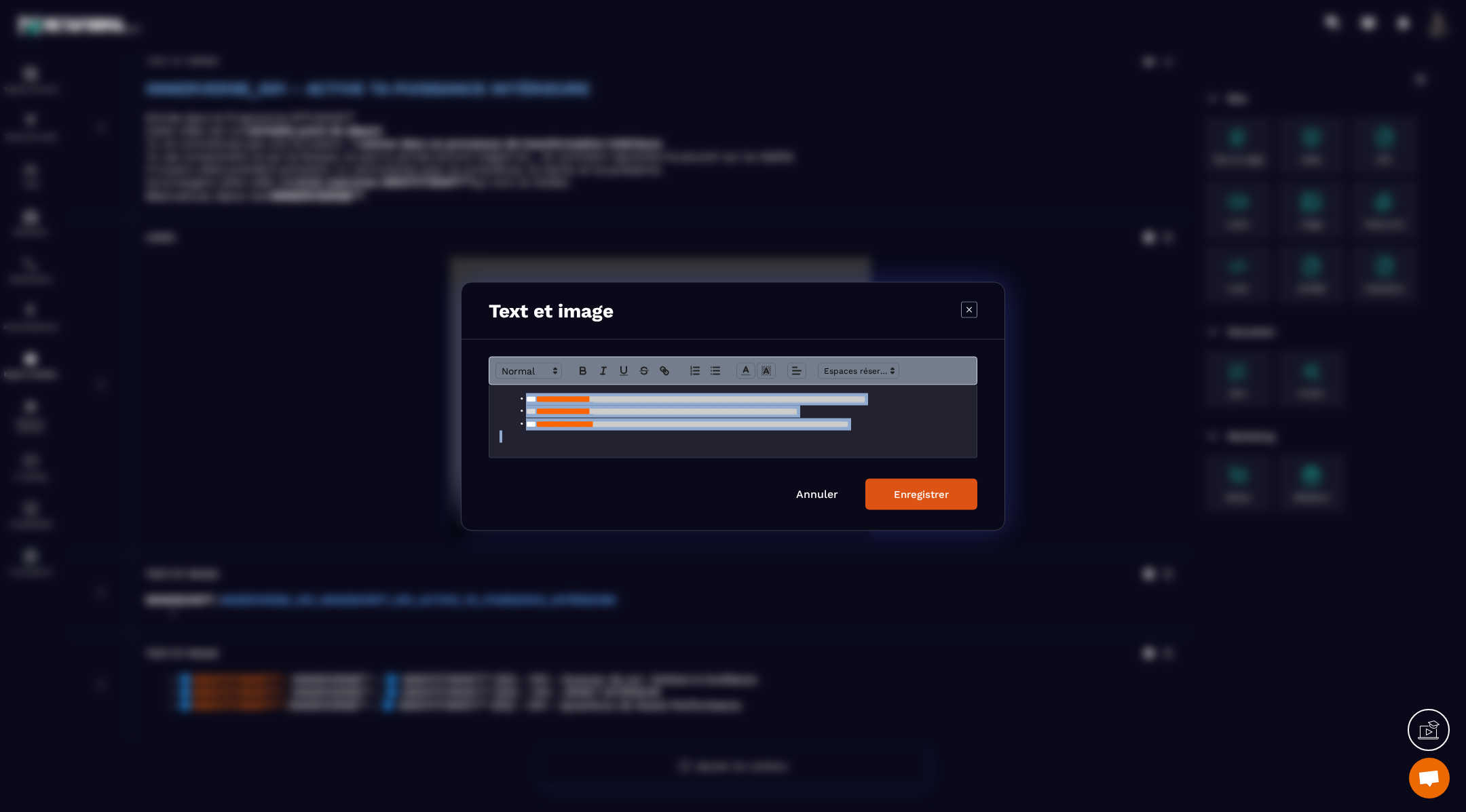
drag, startPoint x: 957, startPoint y: 444, endPoint x: 526, endPoint y: 394, distance: 433.9
click at [526, 394] on div "**********" at bounding box center [733, 420] width 487 height 72
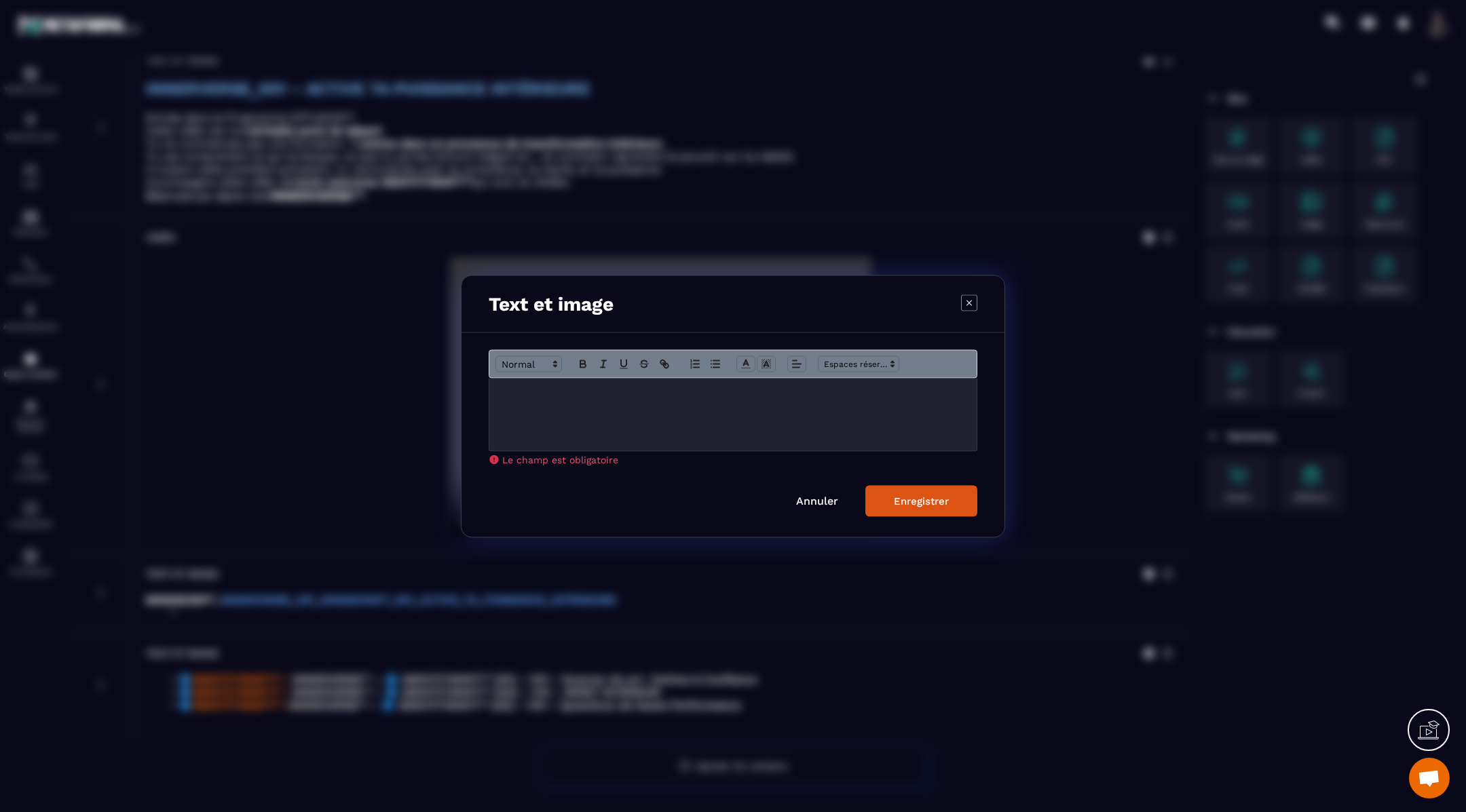
scroll to position [0, 0]
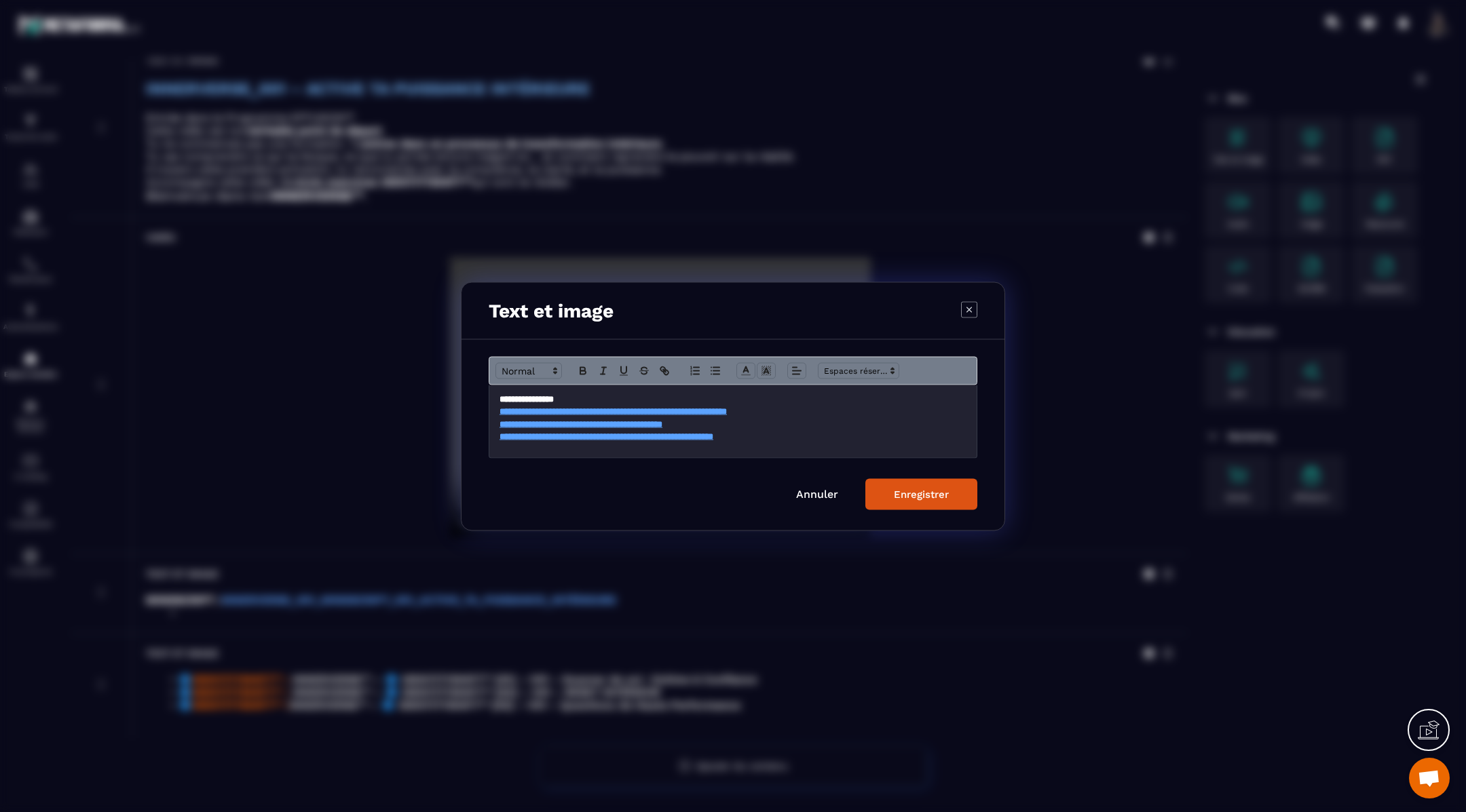
click at [917, 497] on div "Enregistrer" at bounding box center [921, 493] width 55 height 12
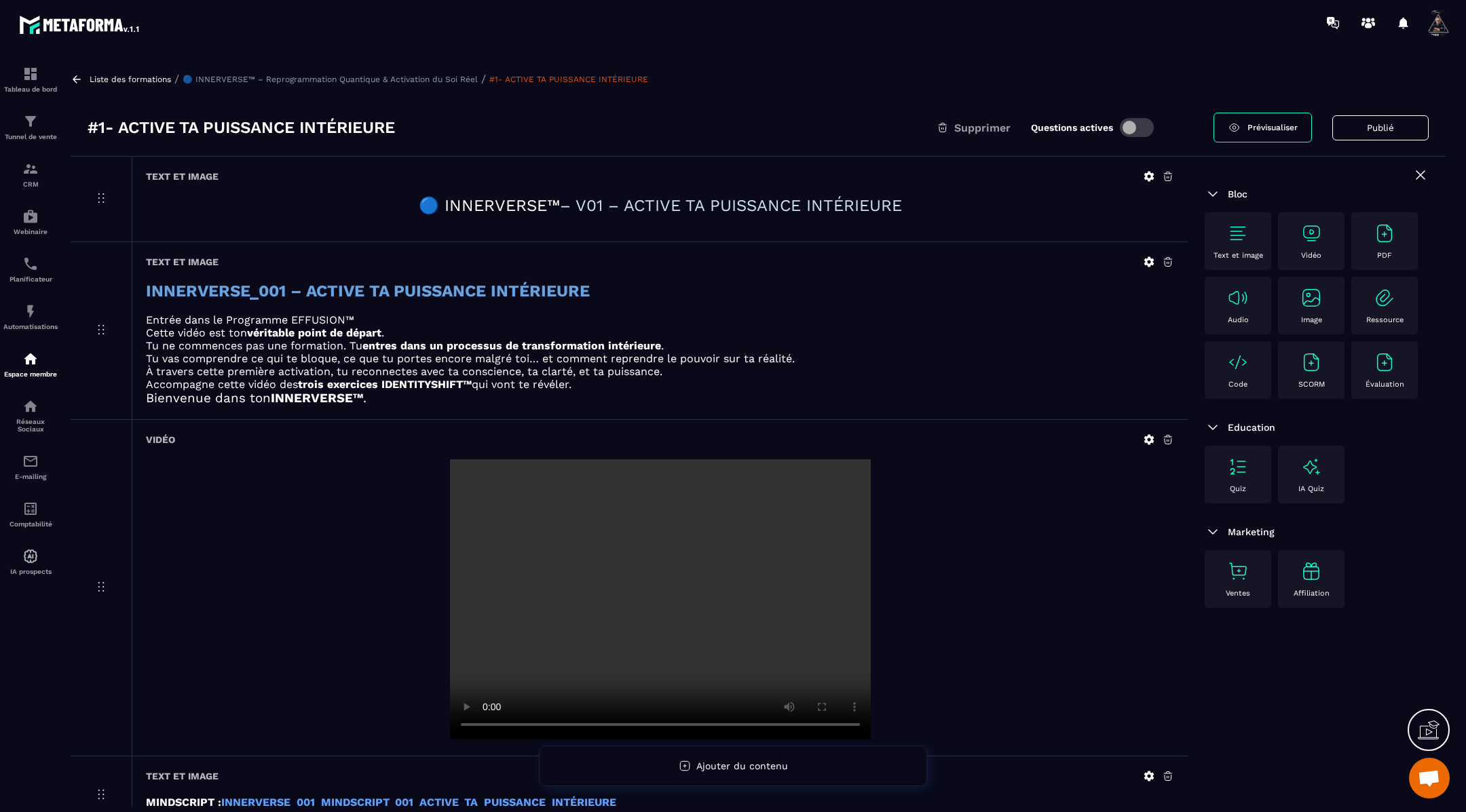
click at [1377, 130] on button "Publié" at bounding box center [1380, 127] width 97 height 25
click at [1394, 124] on button "Publier" at bounding box center [1402, 128] width 53 height 29
